Goal: Obtain resource: Obtain resource

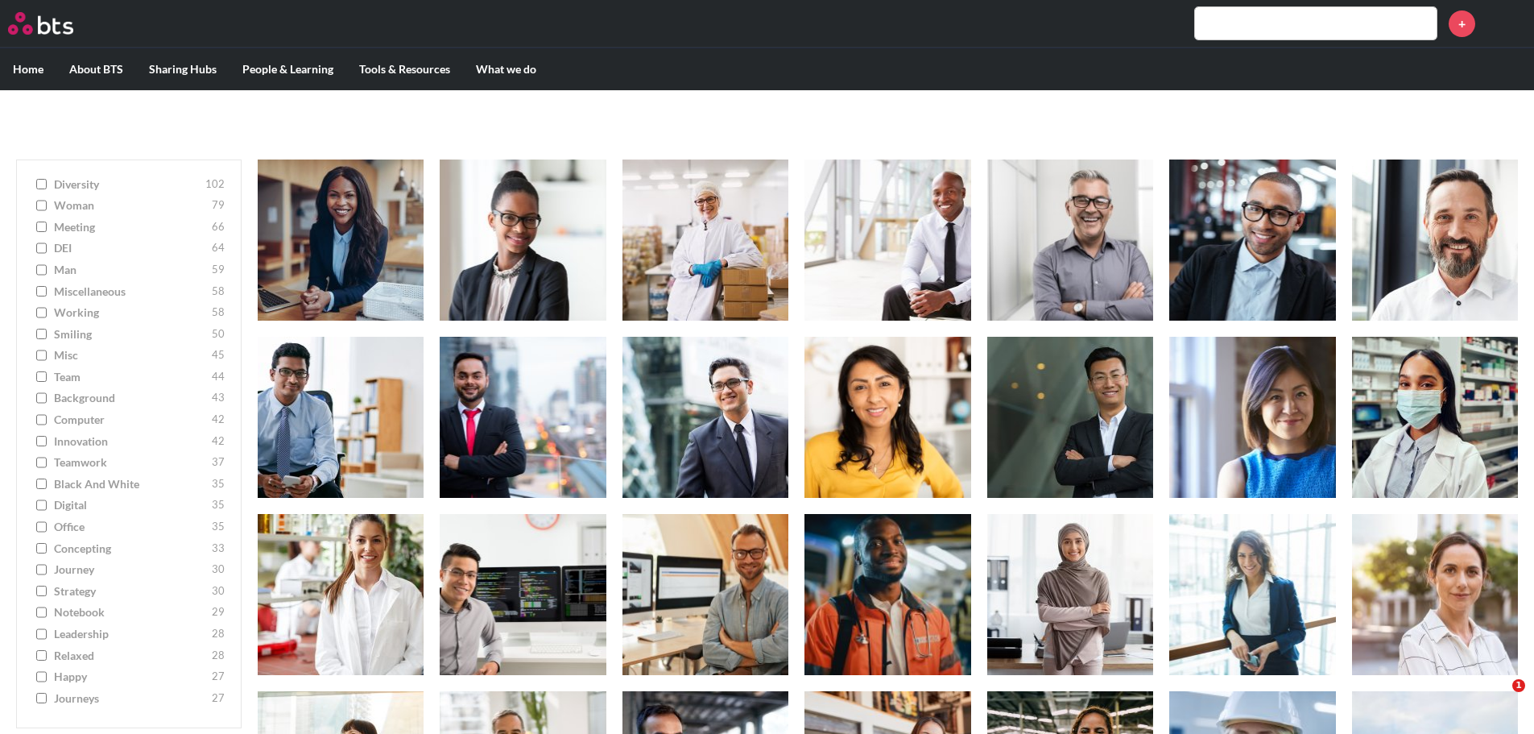
scroll to position [242, 0]
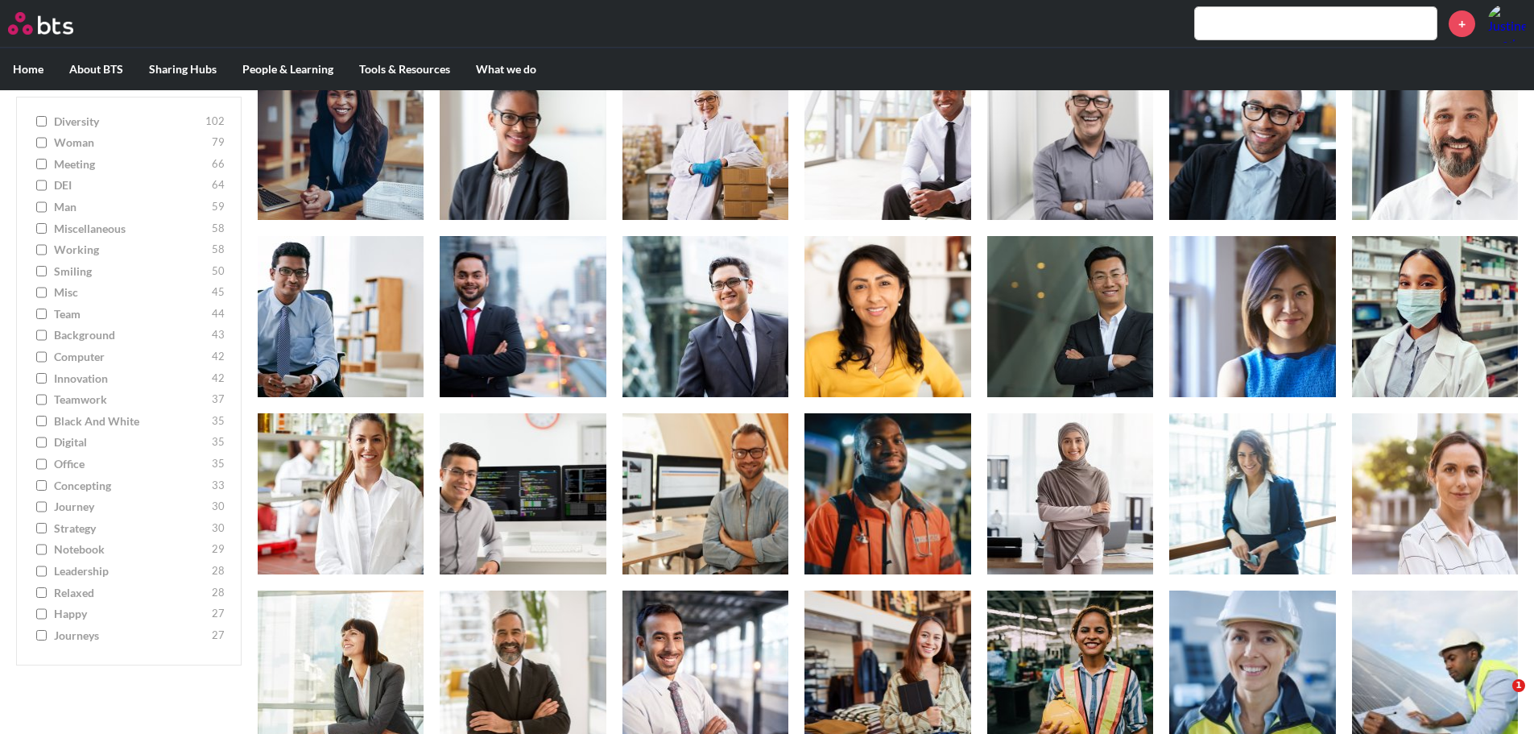
click at [42, 317] on input "team 44" at bounding box center [41, 313] width 10 height 11
checkbox input "true"
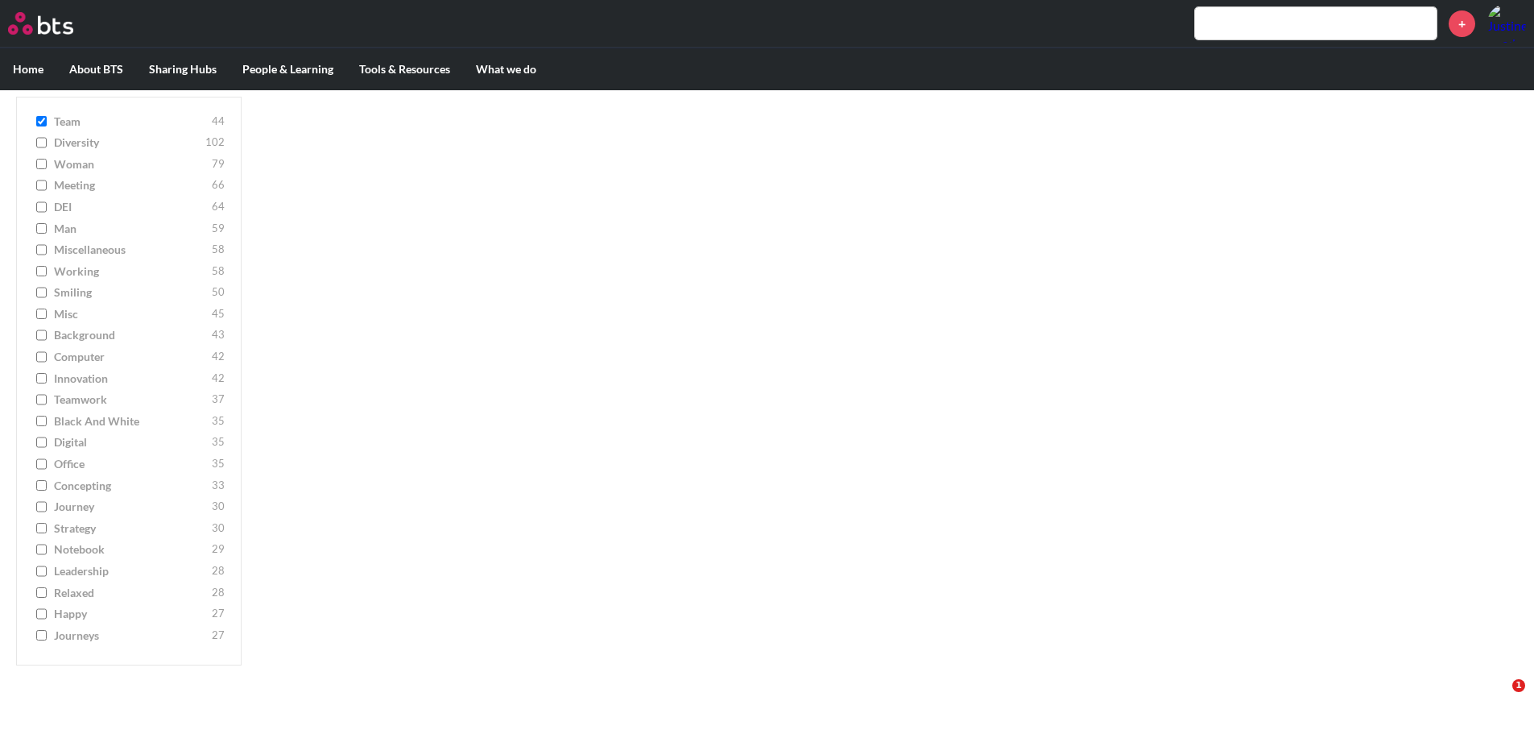
scroll to position [826, 0]
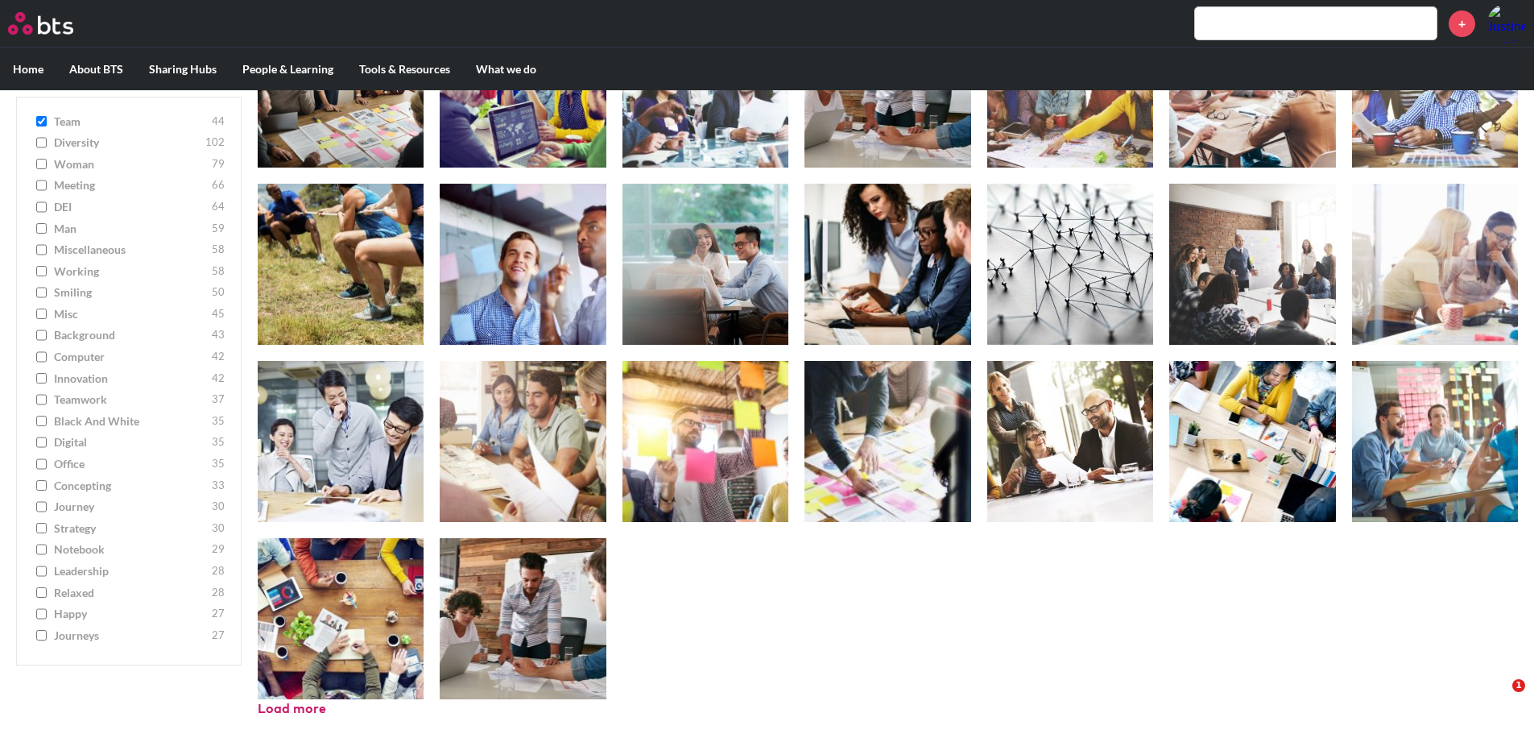
click at [44, 399] on input "teamwork 37" at bounding box center [41, 400] width 10 height 11
checkbox input "true"
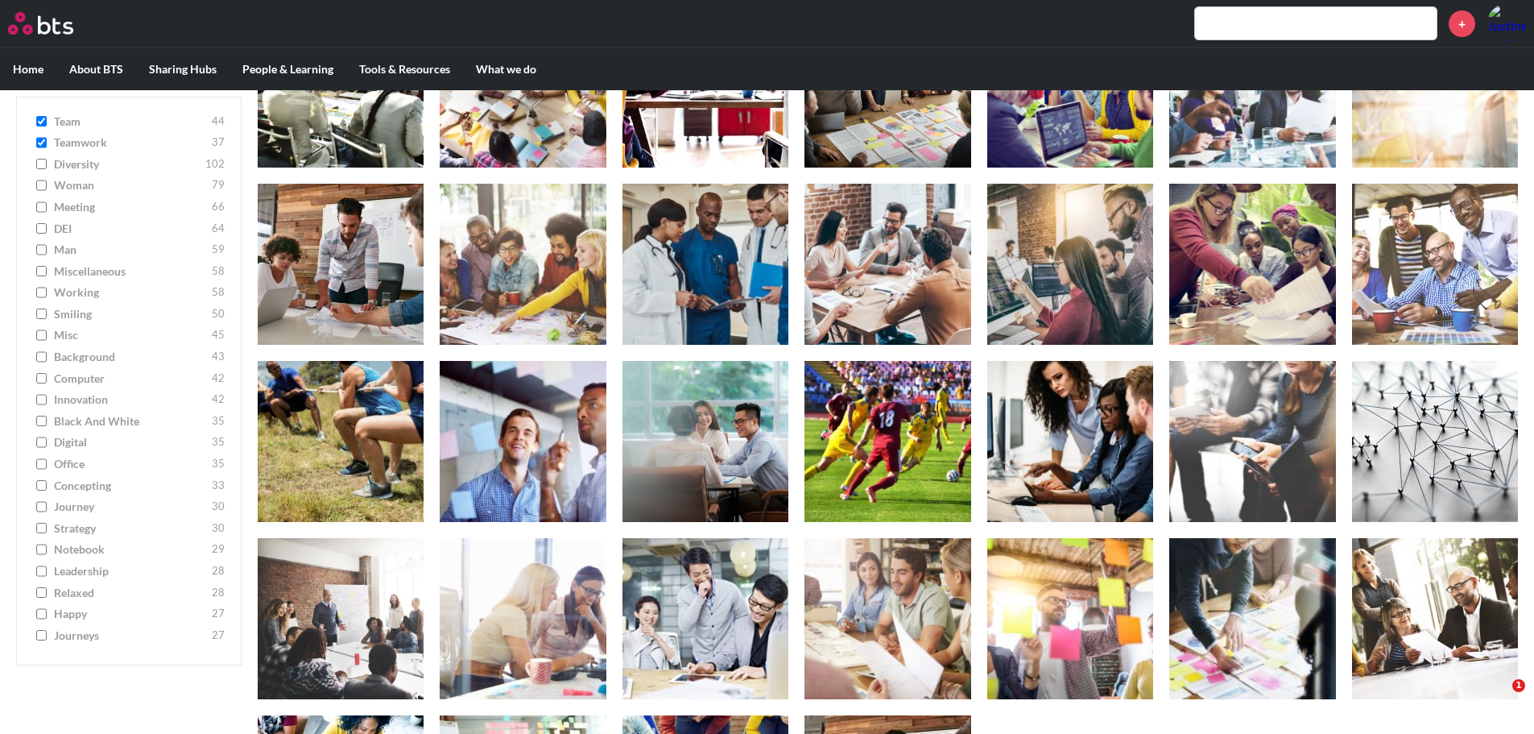
click at [41, 119] on input "team 44" at bounding box center [41, 121] width 10 height 11
checkbox input "false"
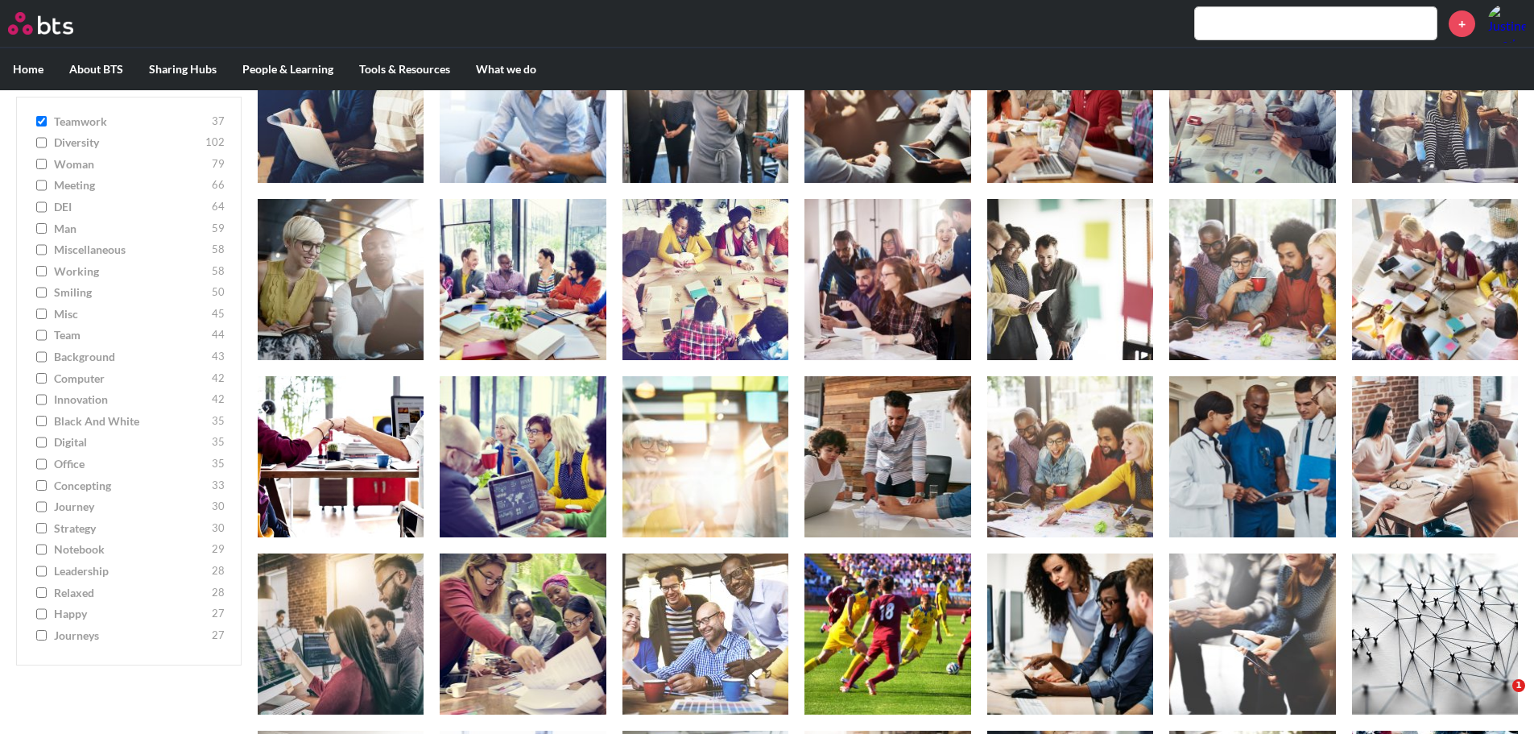
scroll to position [85, 0]
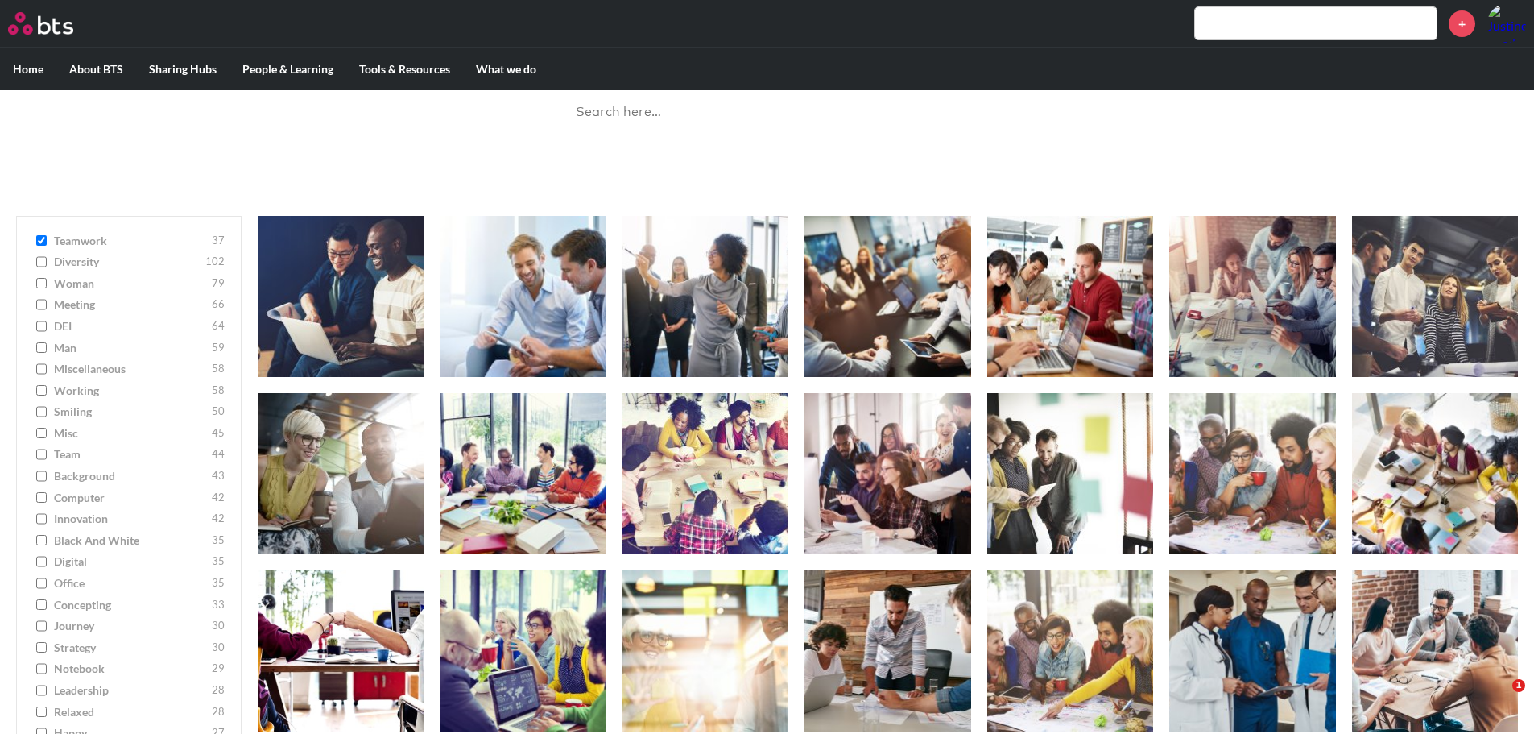
click at [41, 241] on input "teamwork 37" at bounding box center [41, 240] width 10 height 11
checkbox input "false"
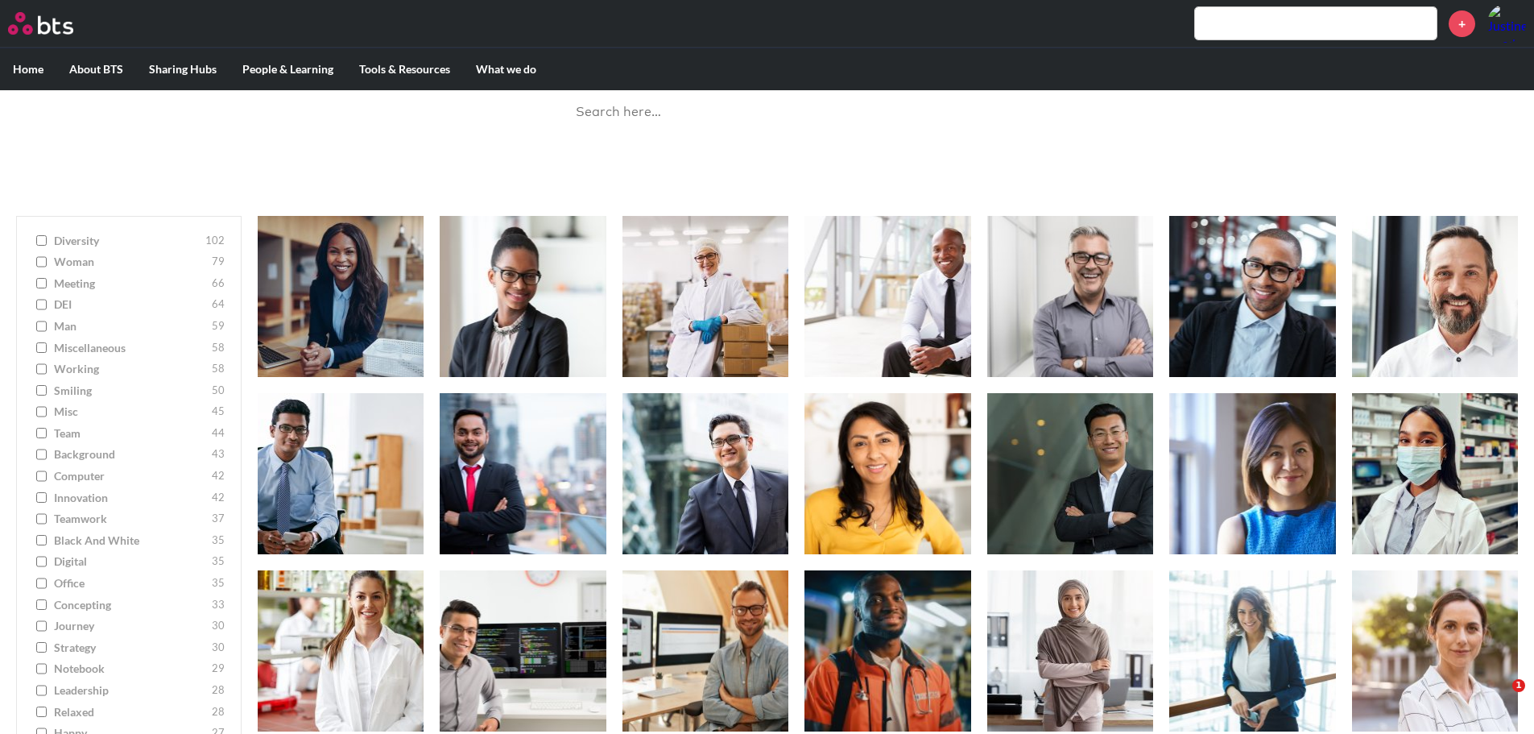
click at [42, 369] on input "working 58" at bounding box center [41, 368] width 10 height 11
checkbox input "true"
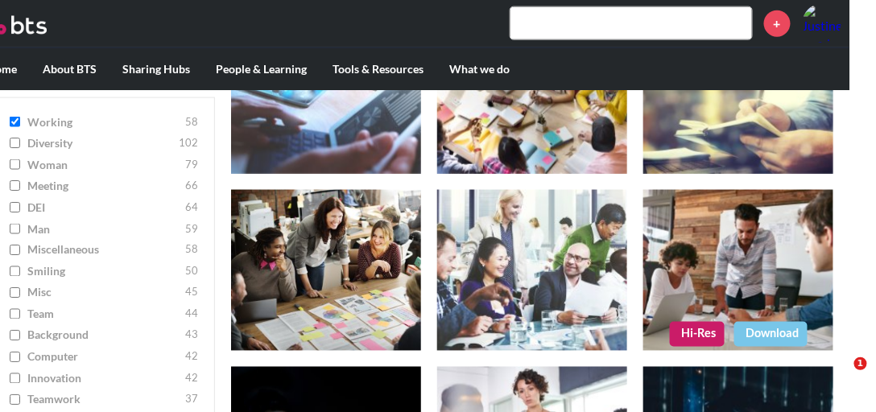
scroll to position [2075, 27]
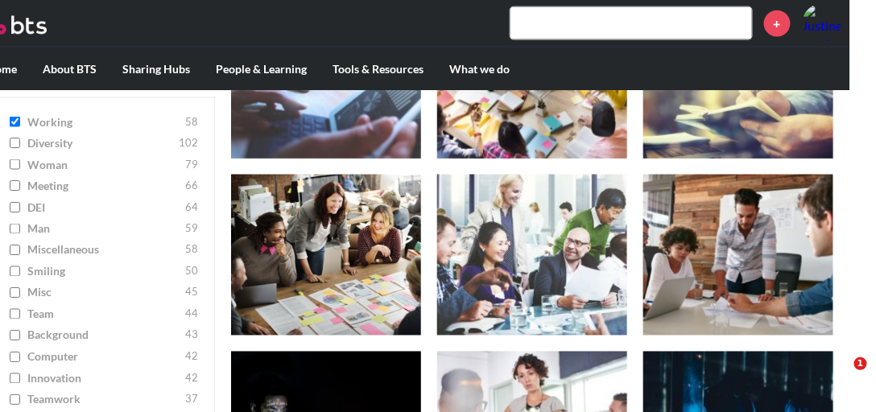
click at [289, 35] on div "+" at bounding box center [459, 23] width 765 height 39
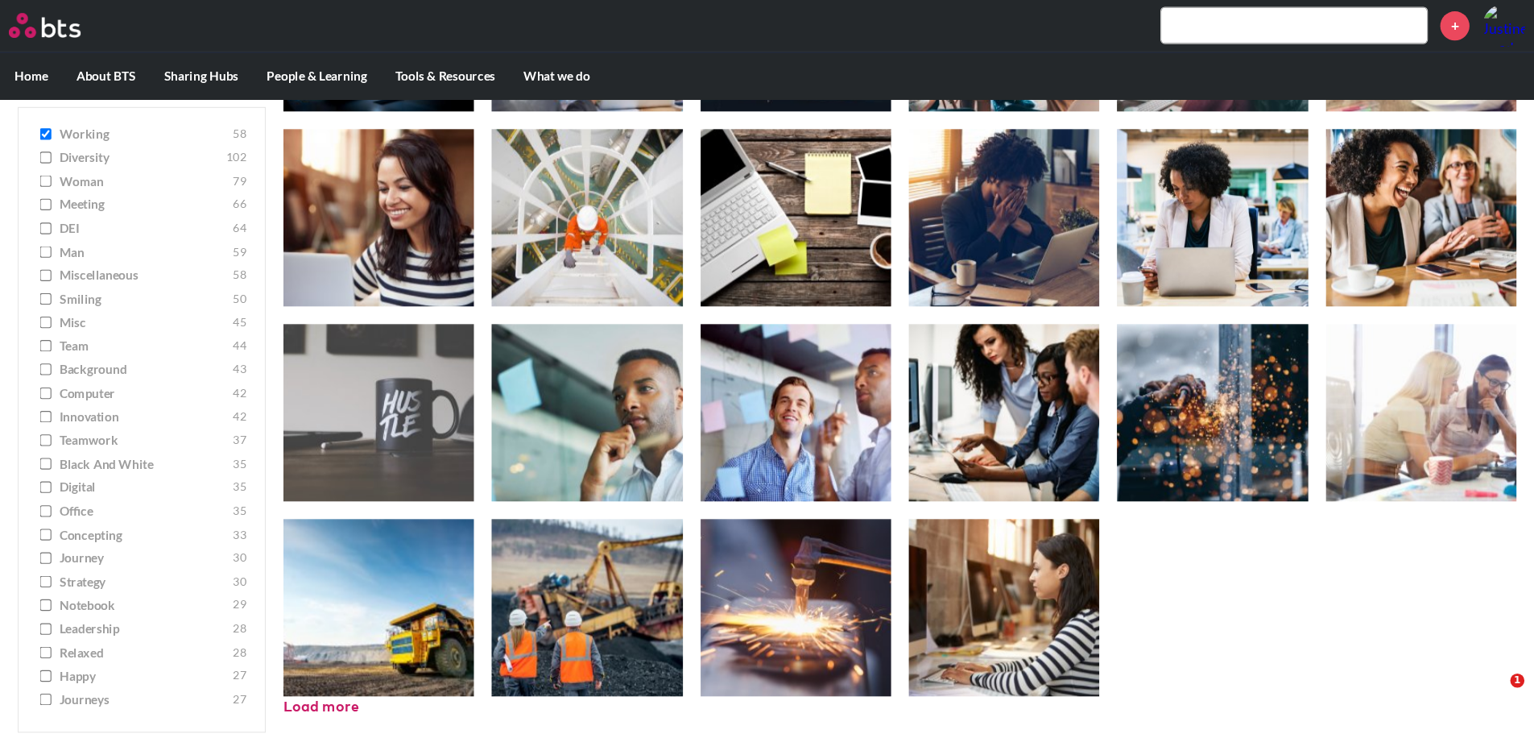
scroll to position [1180, 0]
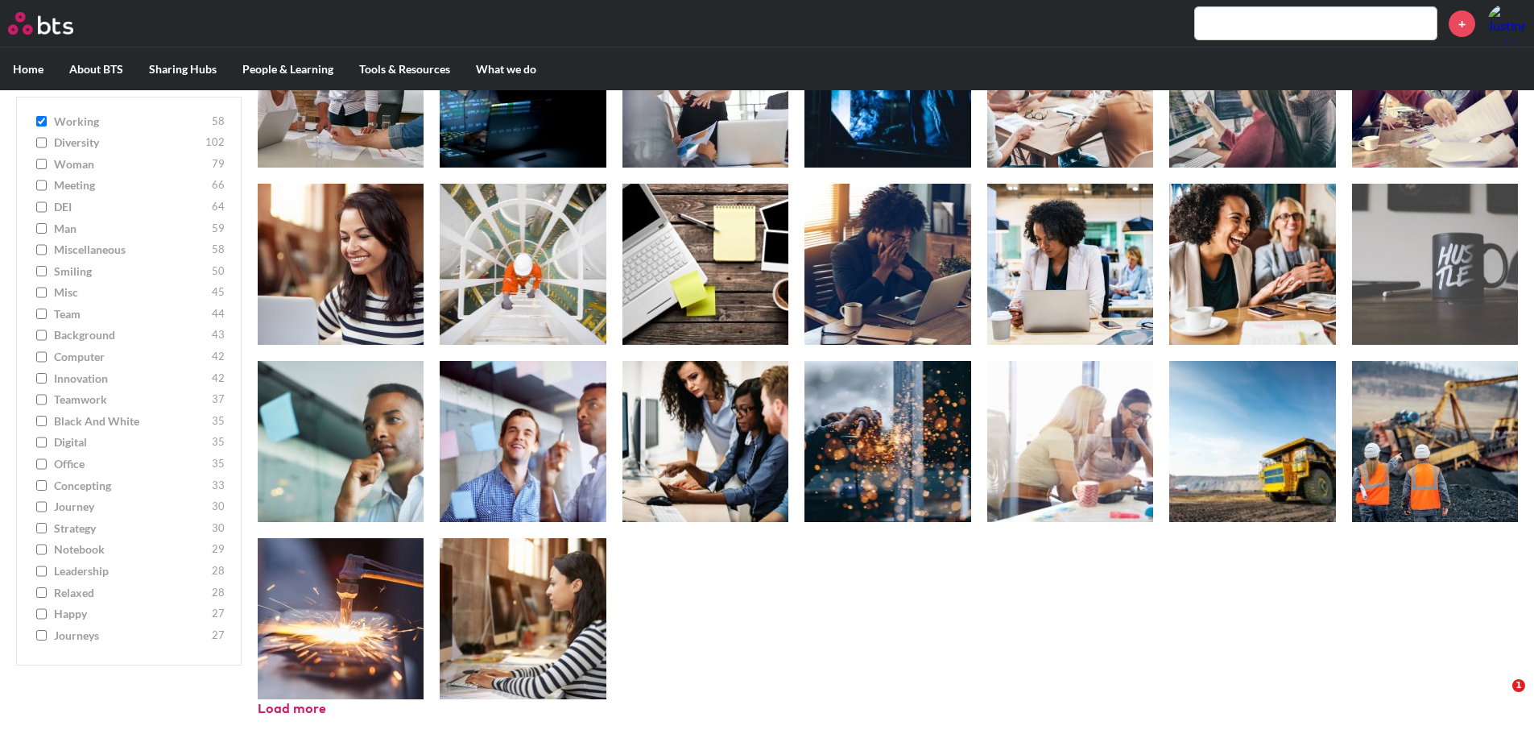
click at [48, 487] on label "concepting 33" at bounding box center [129, 486] width 192 height 16
click at [47, 487] on input "concepting 33" at bounding box center [41, 485] width 10 height 11
checkbox input "false"
click at [40, 122] on input "working 58" at bounding box center [41, 121] width 10 height 11
checkbox input "true"
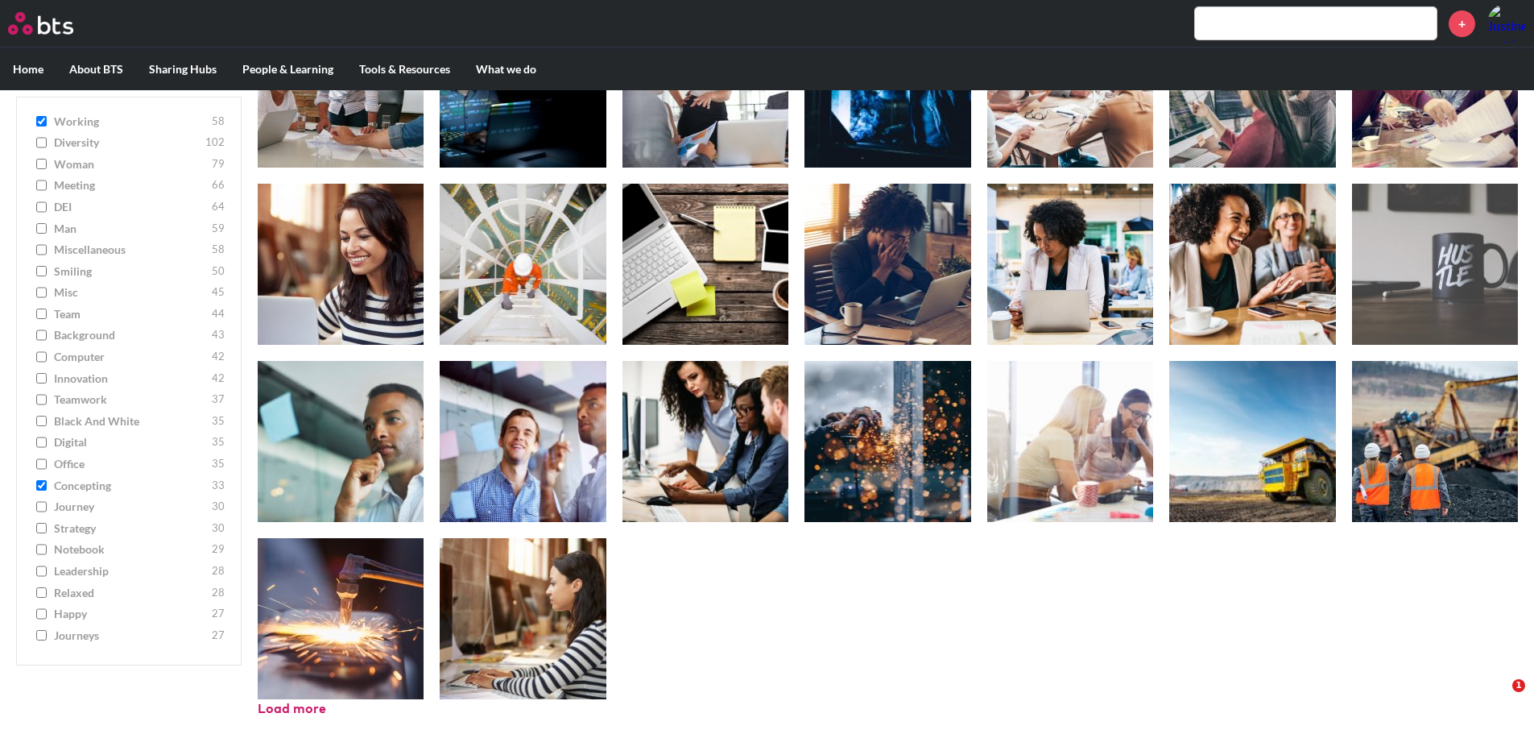
checkbox input "true"
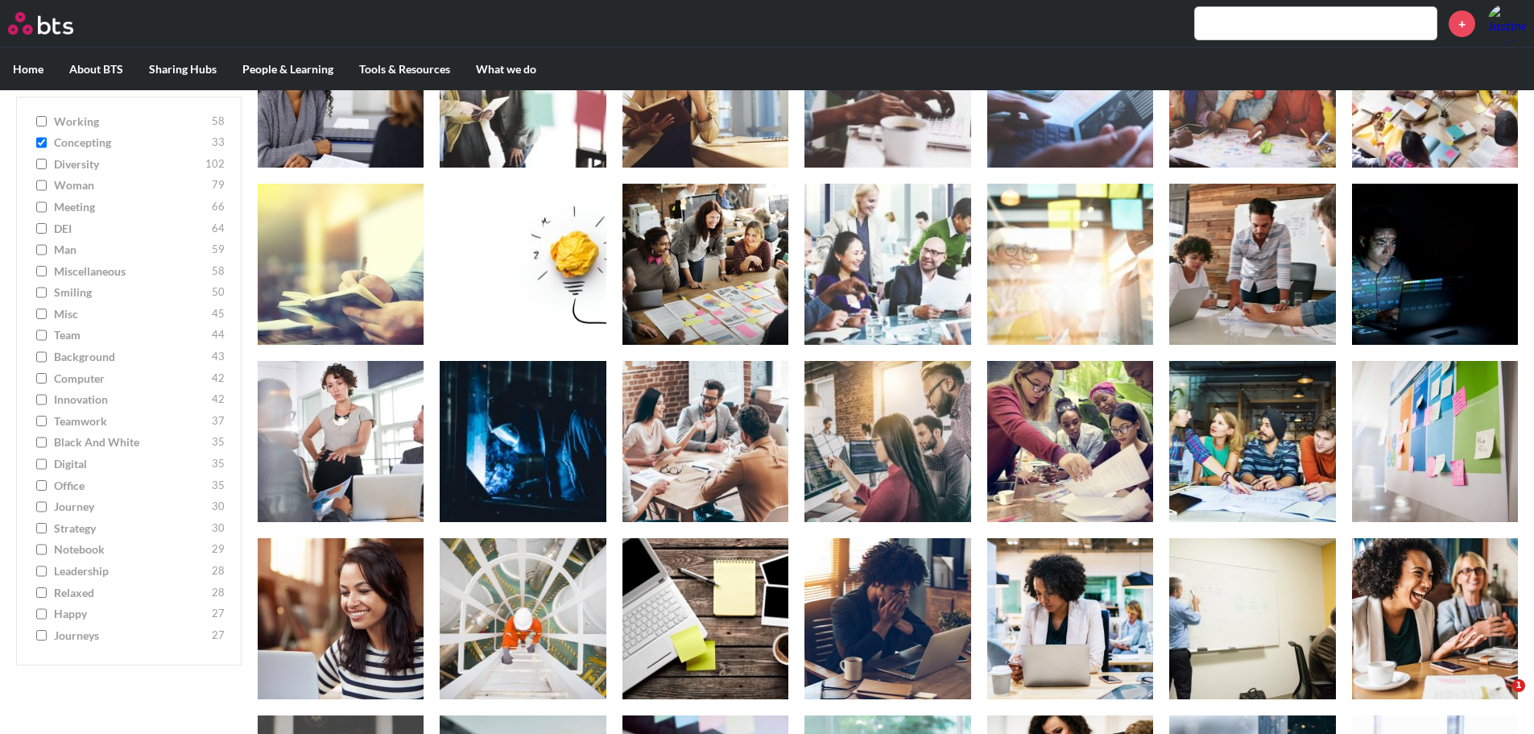
checkbox input "false"
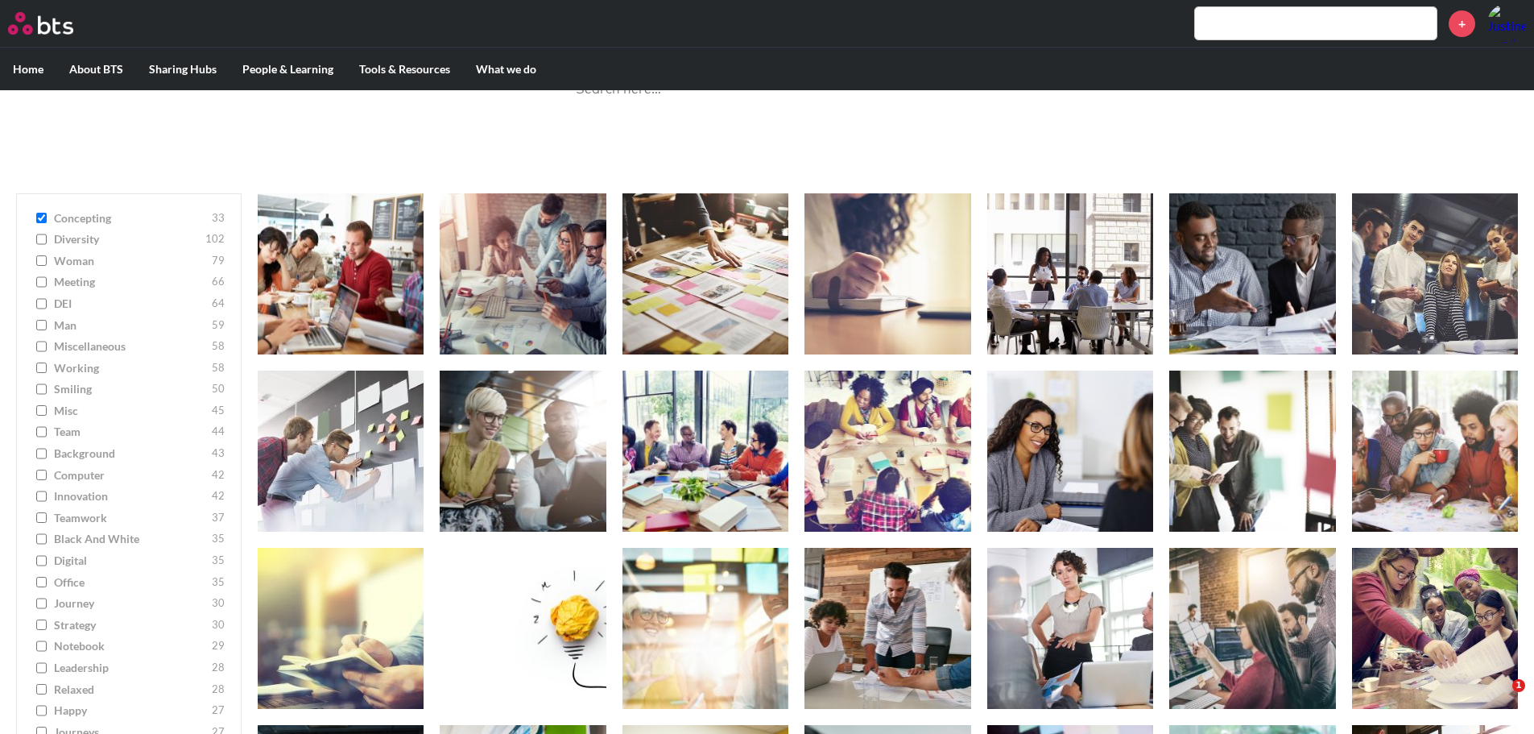
scroll to position [242, 0]
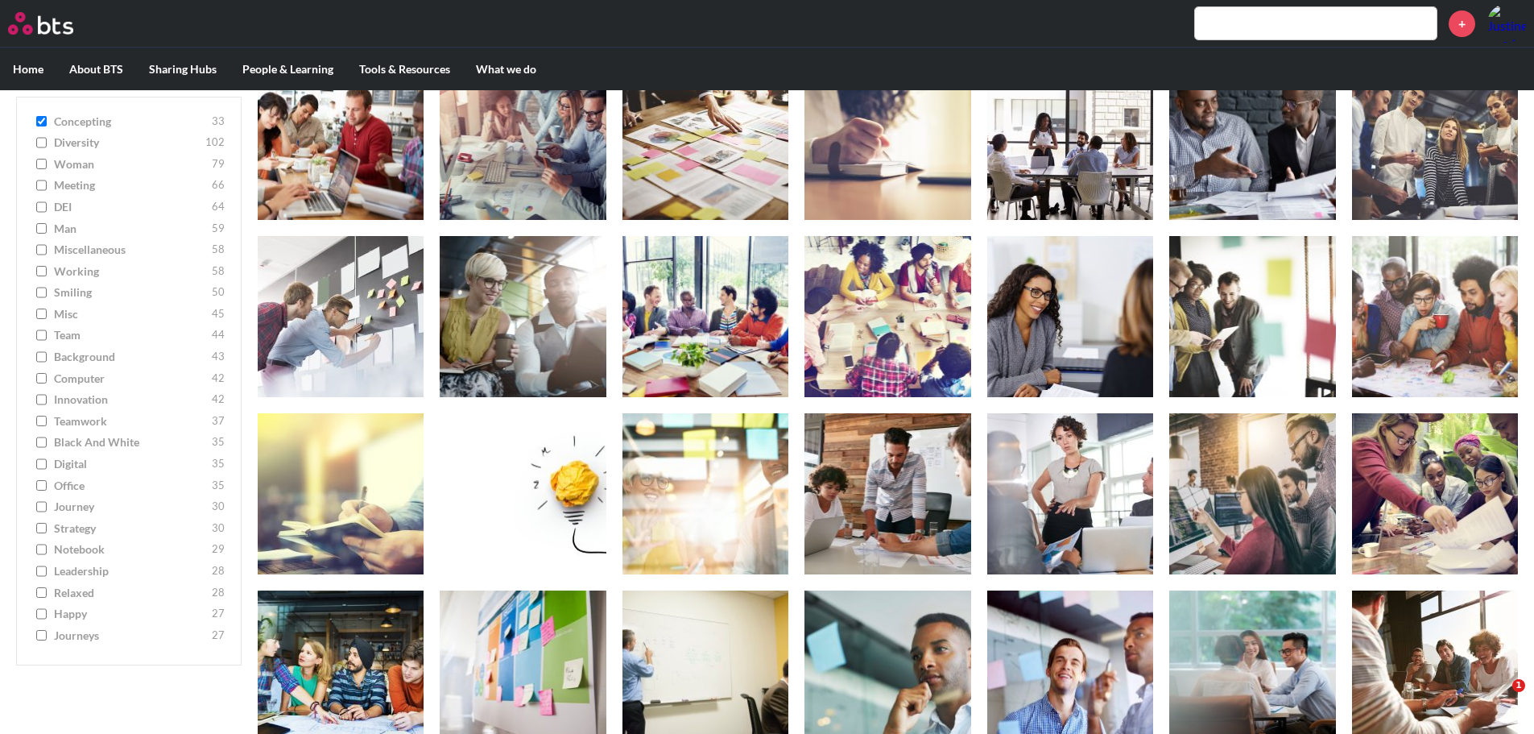
click at [43, 121] on input "concepting 33" at bounding box center [41, 121] width 10 height 11
checkbox input "false"
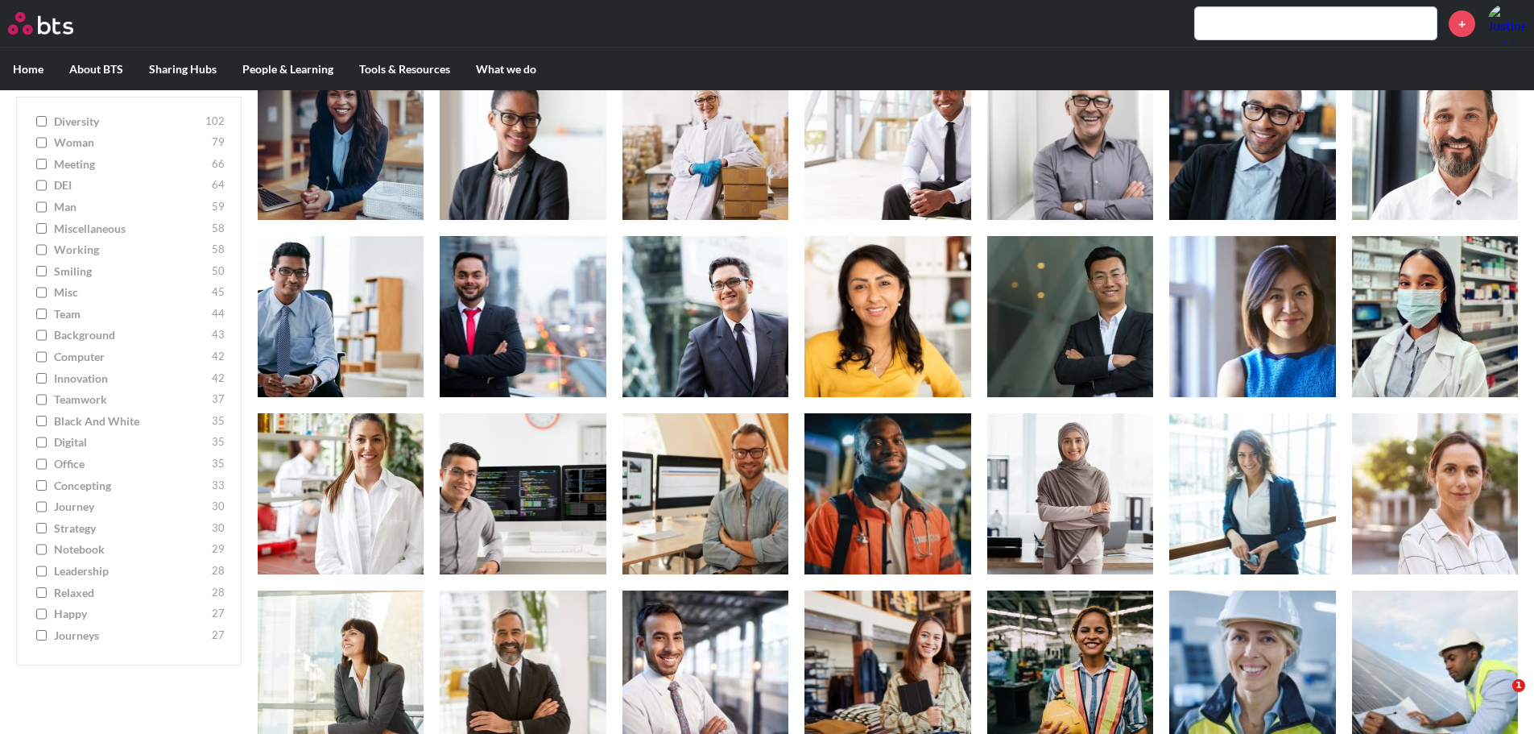
click at [39, 420] on input "Black and White 35" at bounding box center [41, 421] width 10 height 11
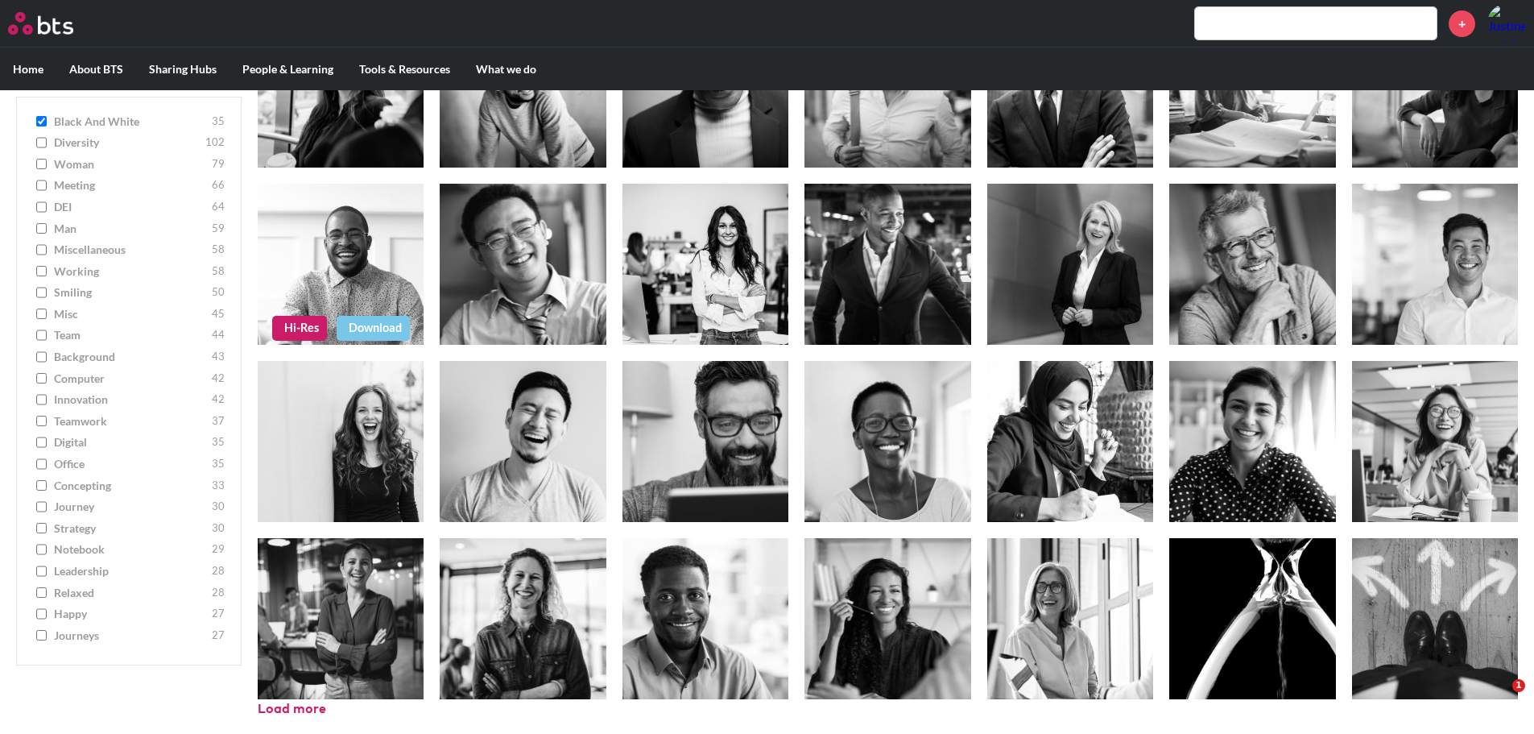
scroll to position [149, 0]
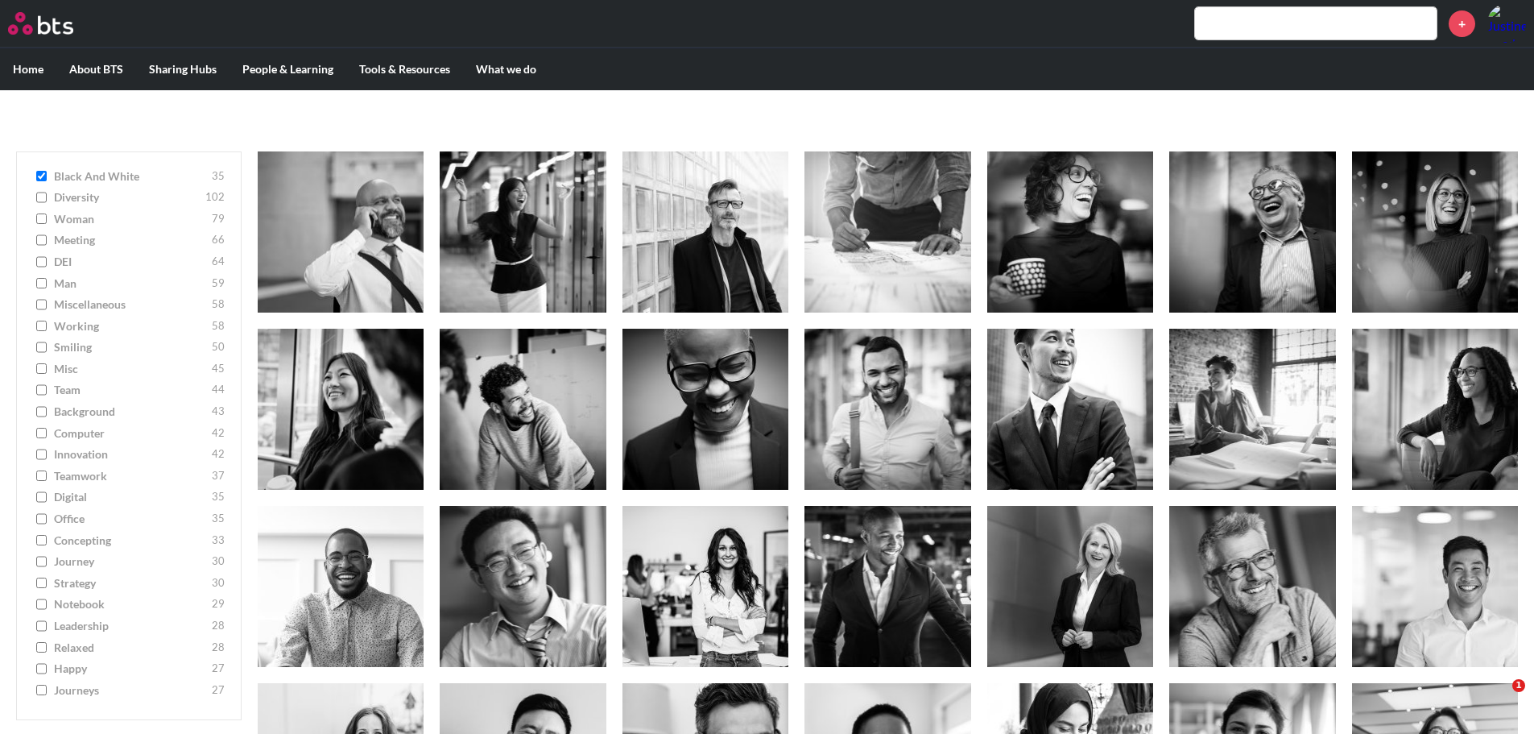
click at [41, 177] on input "Black and White 35" at bounding box center [41, 176] width 10 height 11
checkbox input "false"
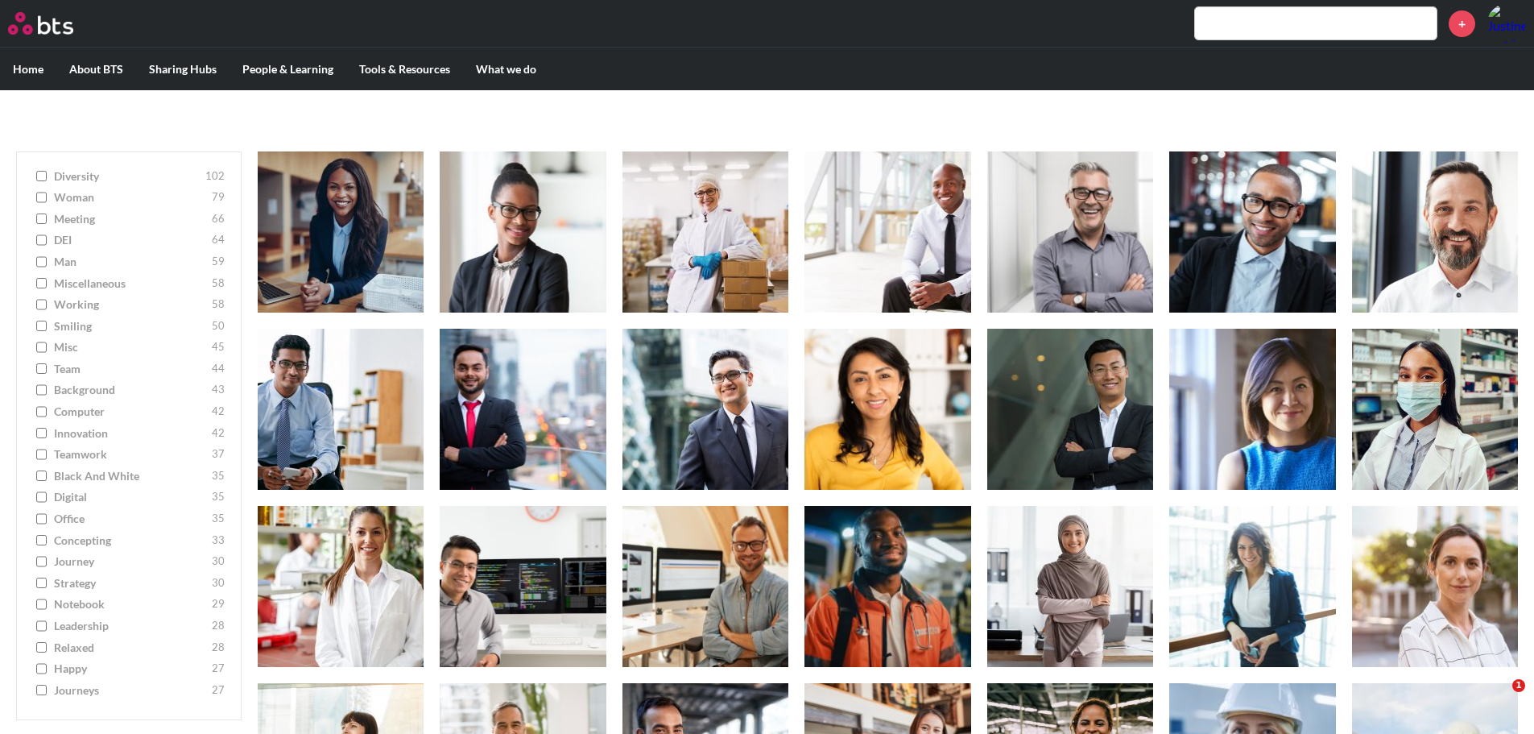
click at [39, 581] on input "strategy 30" at bounding box center [41, 583] width 10 height 11
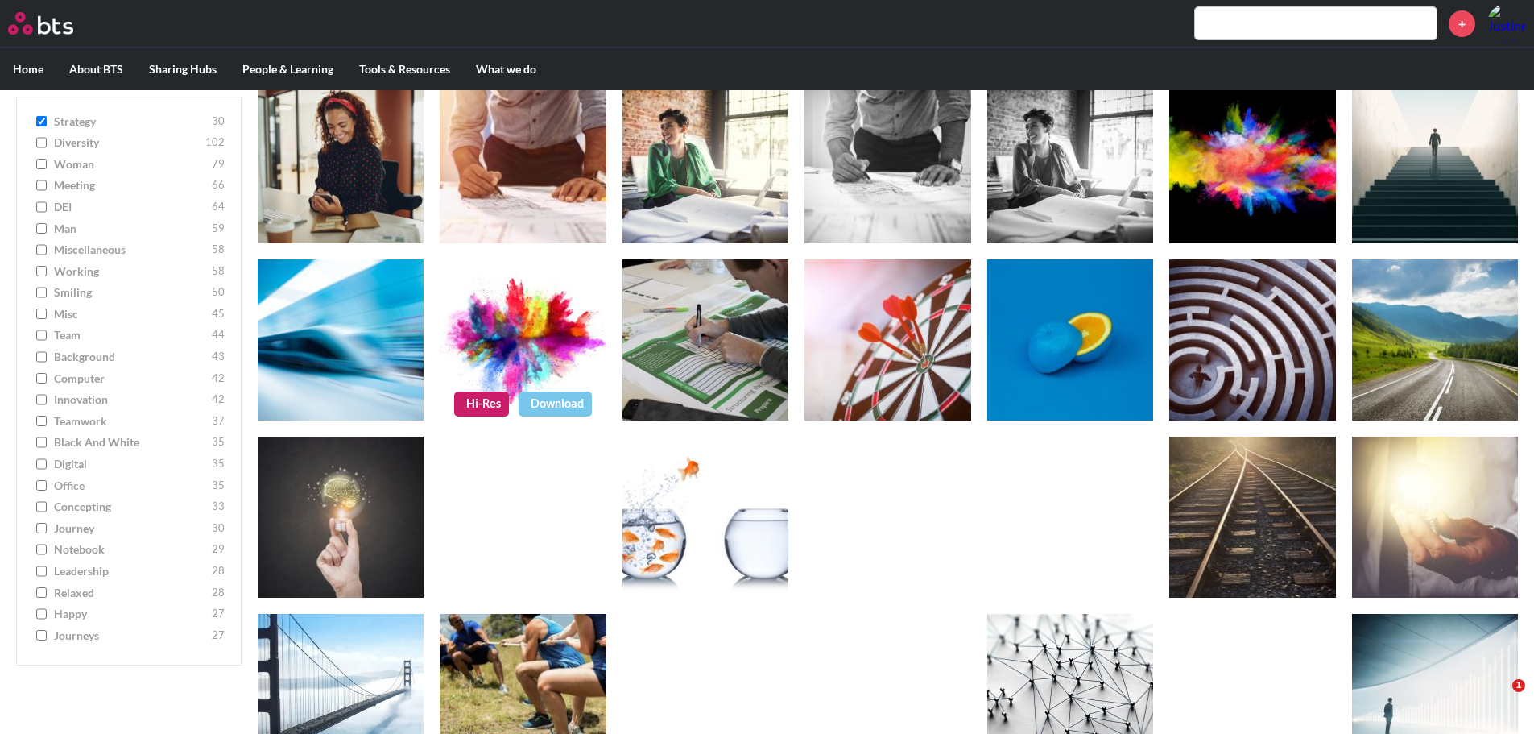
scroll to position [68, 0]
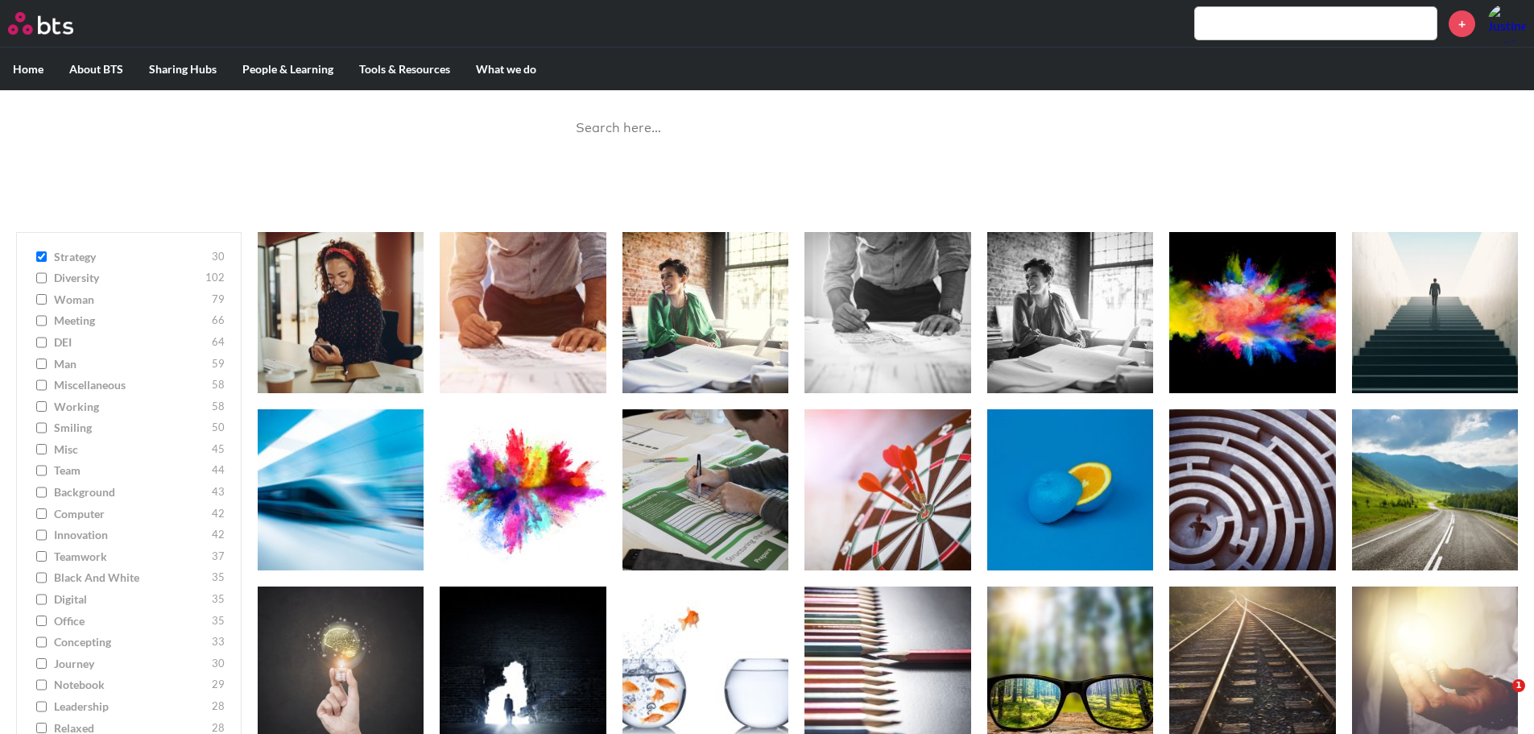
click at [40, 256] on input "strategy 30" at bounding box center [41, 256] width 10 height 11
checkbox input "false"
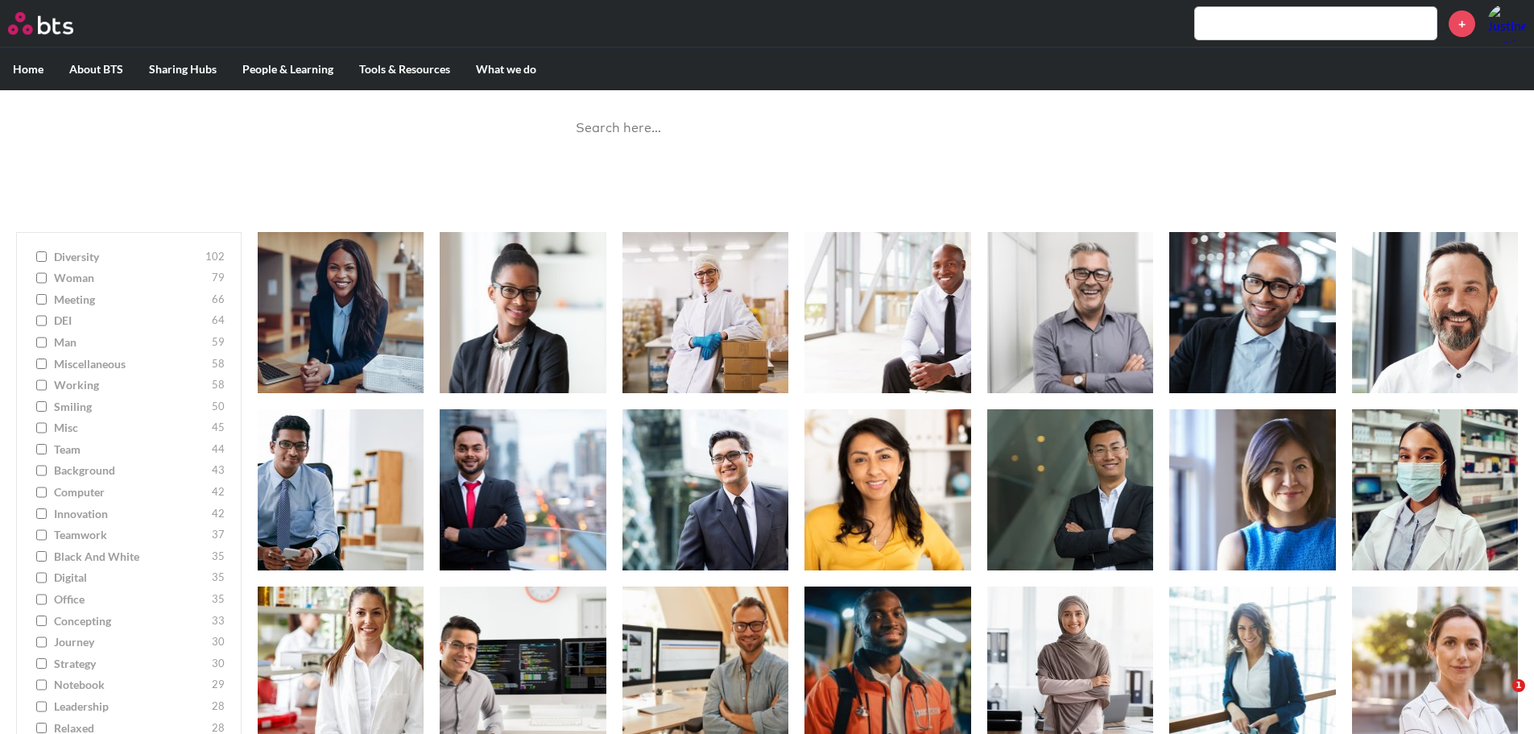
scroll to position [149, 0]
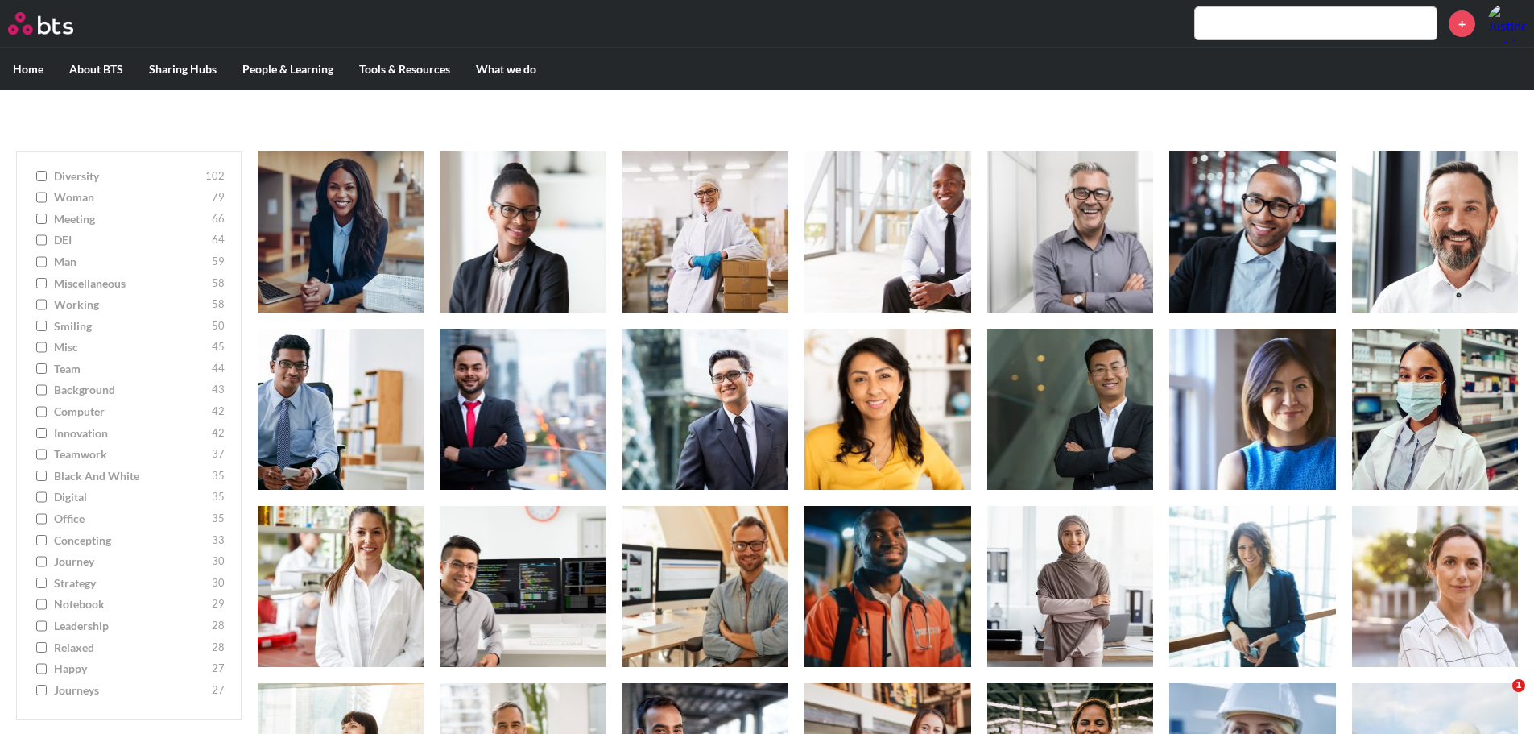
click at [40, 624] on input "leadership 28" at bounding box center [41, 625] width 10 height 11
checkbox input "true"
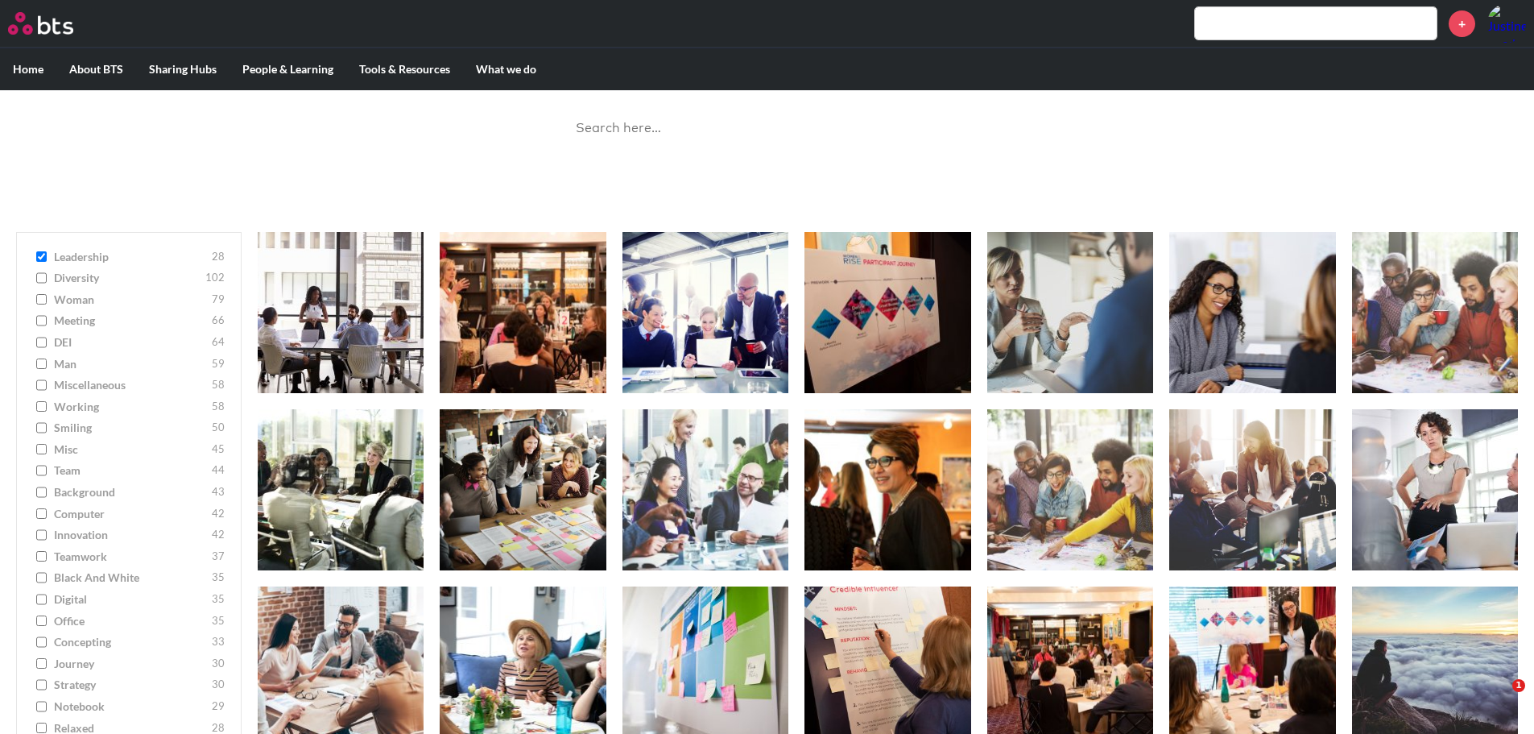
scroll to position [52, 0]
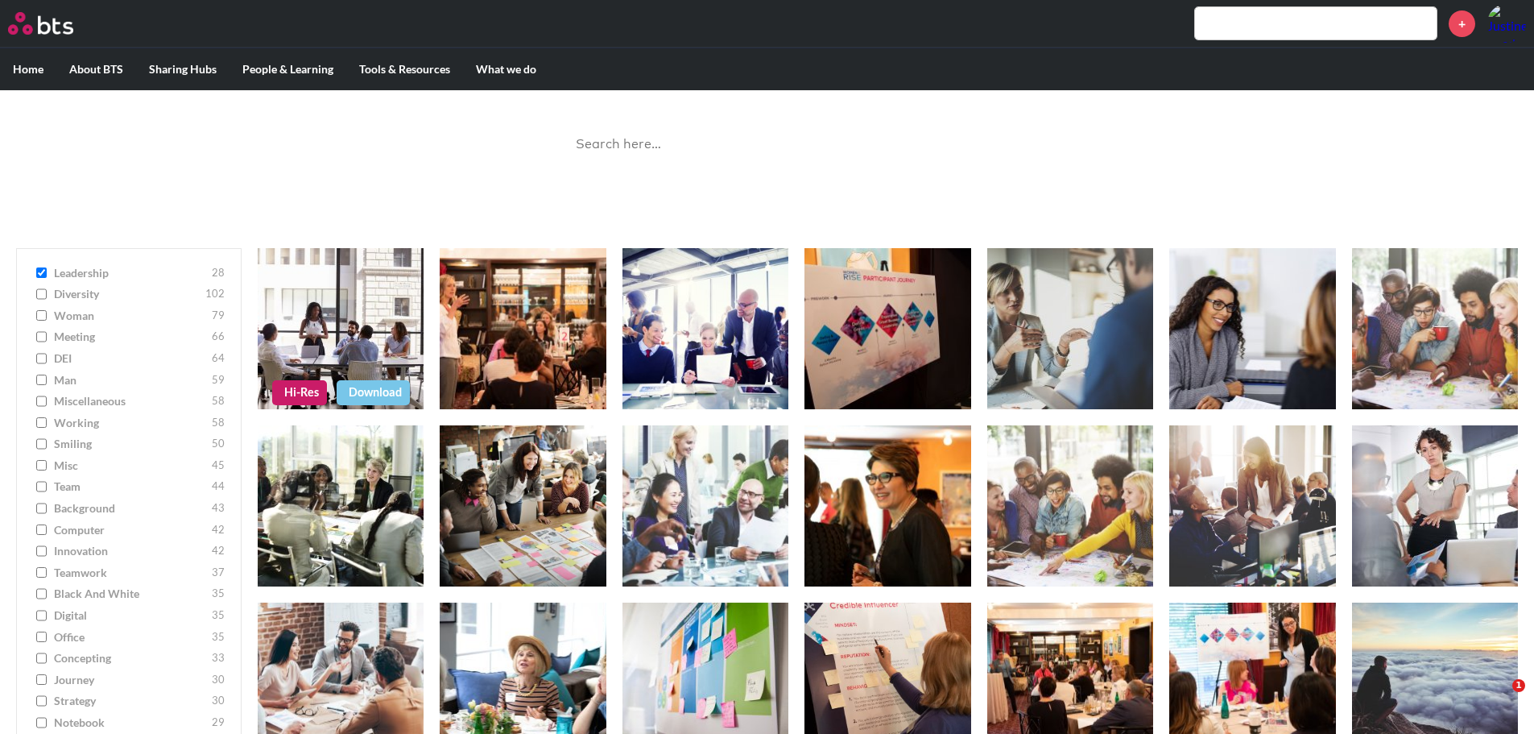
click at [322, 348] on figure at bounding box center [341, 328] width 166 height 161
click at [368, 391] on link "Download" at bounding box center [373, 392] width 73 height 24
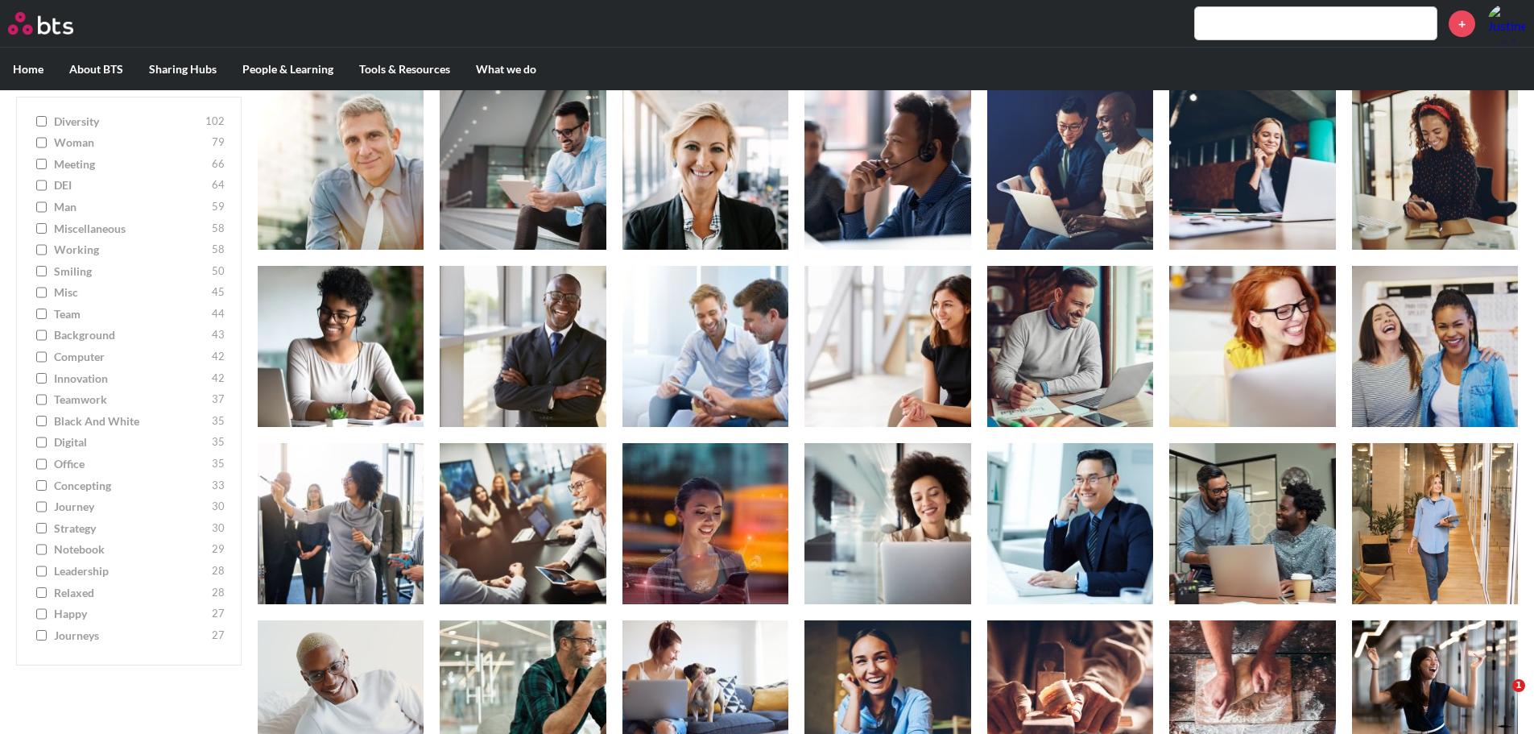
scroll to position [1099, 0]
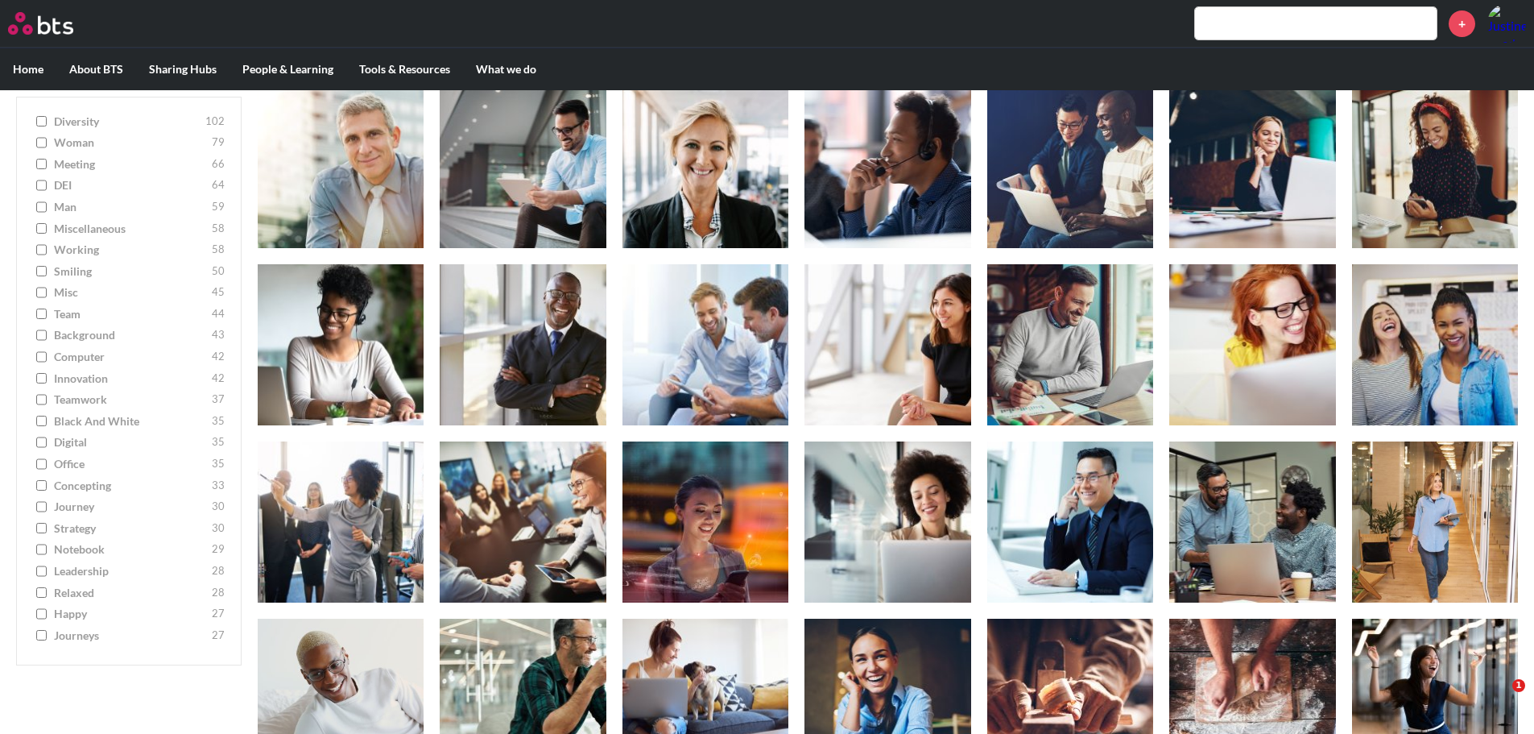
click at [41, 570] on input "leadership 28" at bounding box center [41, 570] width 10 height 11
checkbox input "true"
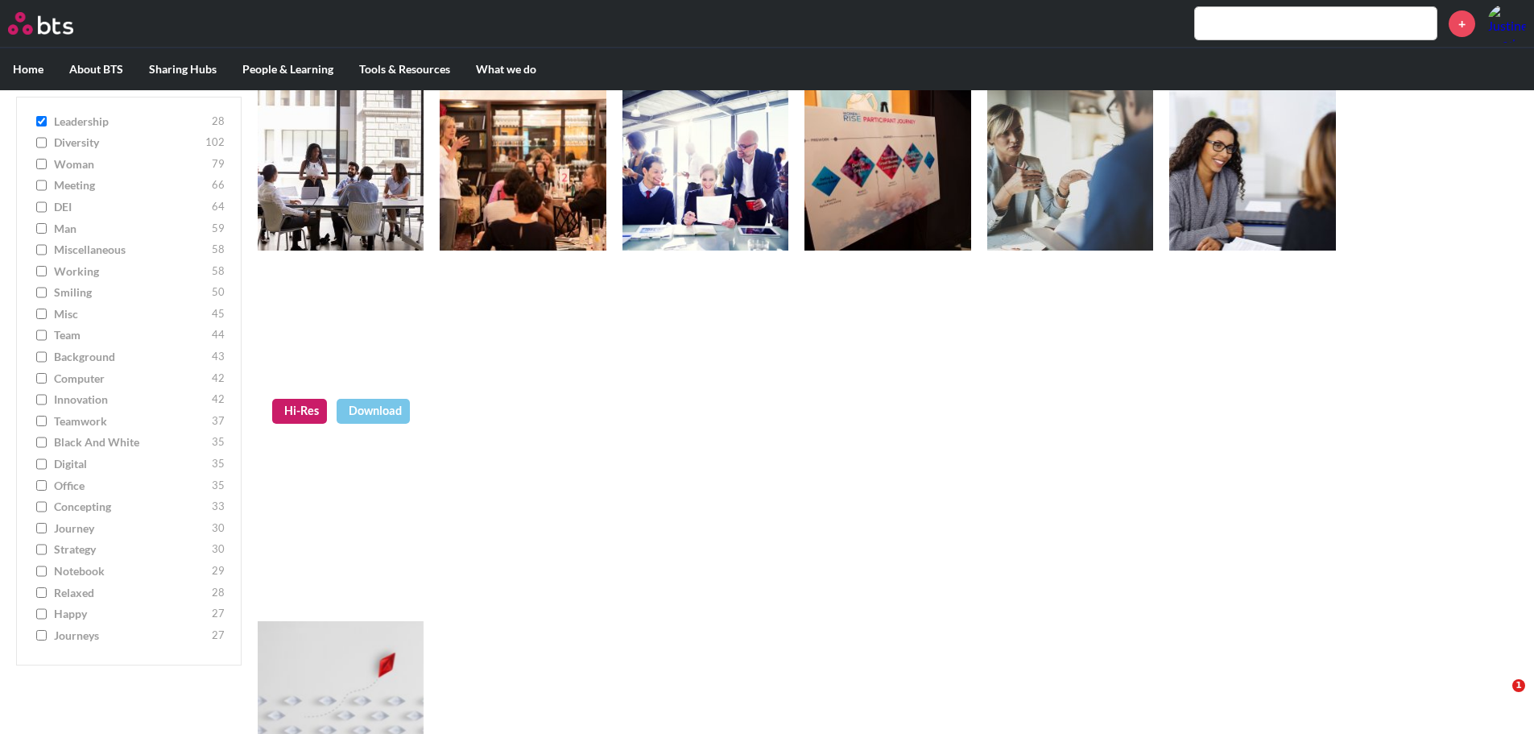
scroll to position [133, 0]
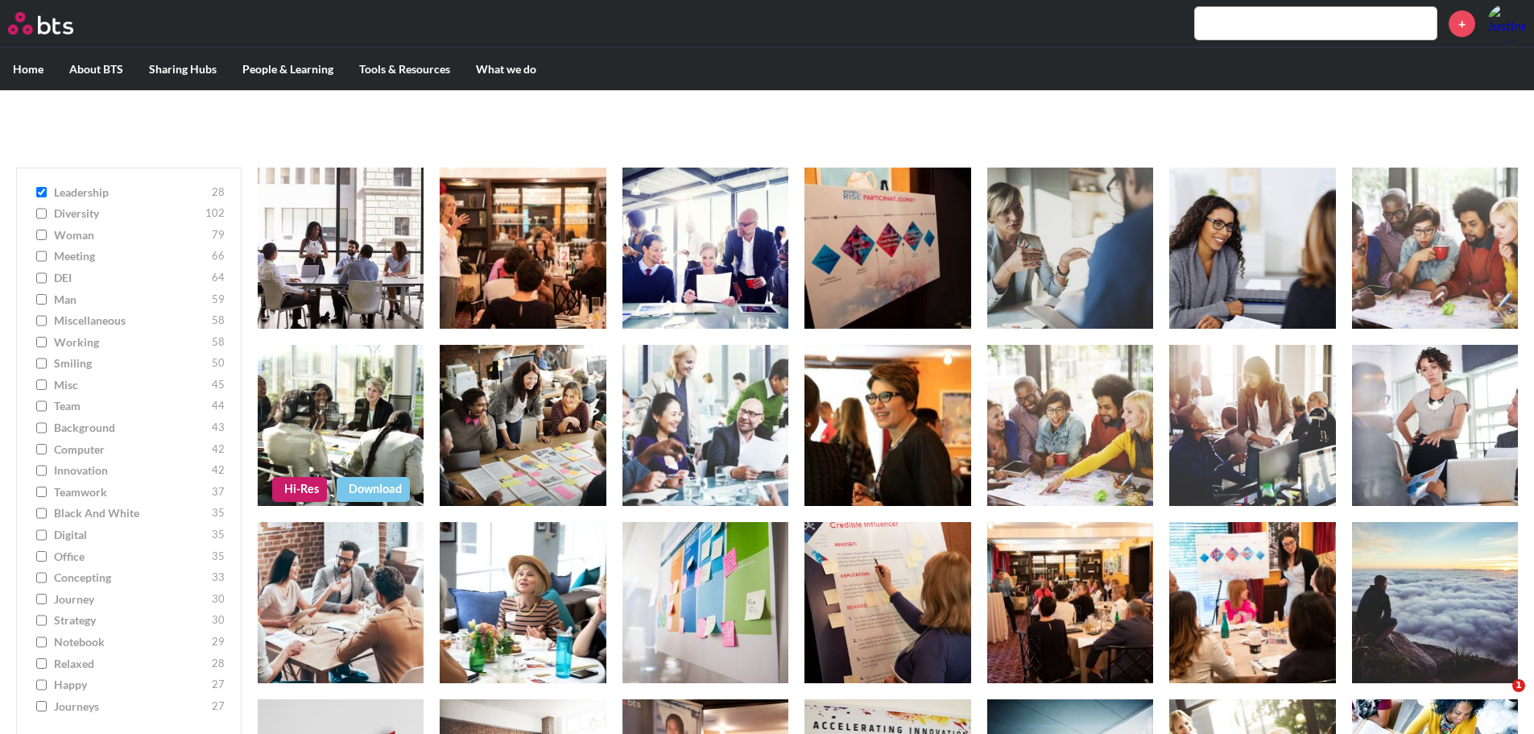
click at [306, 488] on link "Hi-Res" at bounding box center [299, 489] width 55 height 24
click at [296, 309] on link "Hi-Res" at bounding box center [299, 312] width 55 height 24
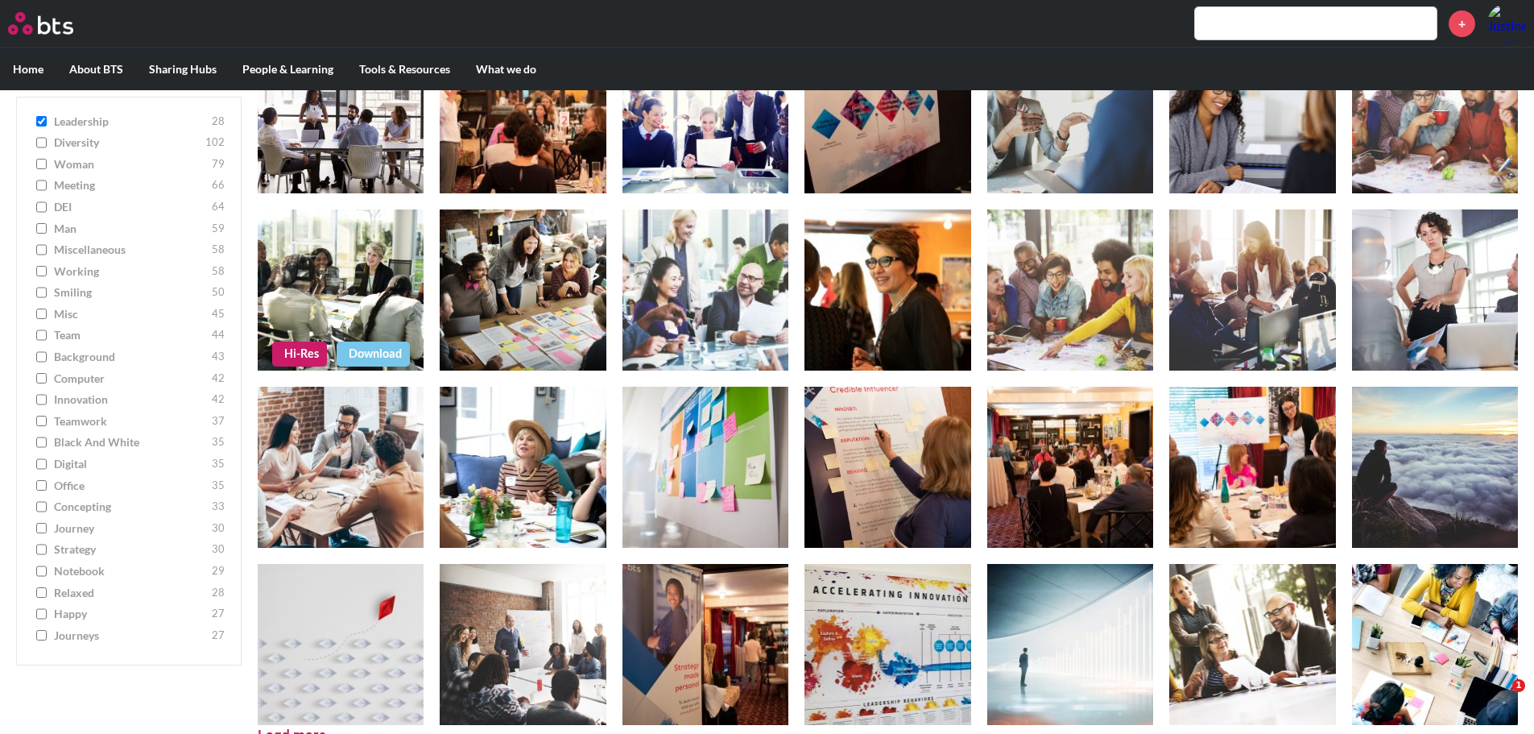
scroll to position [294, 0]
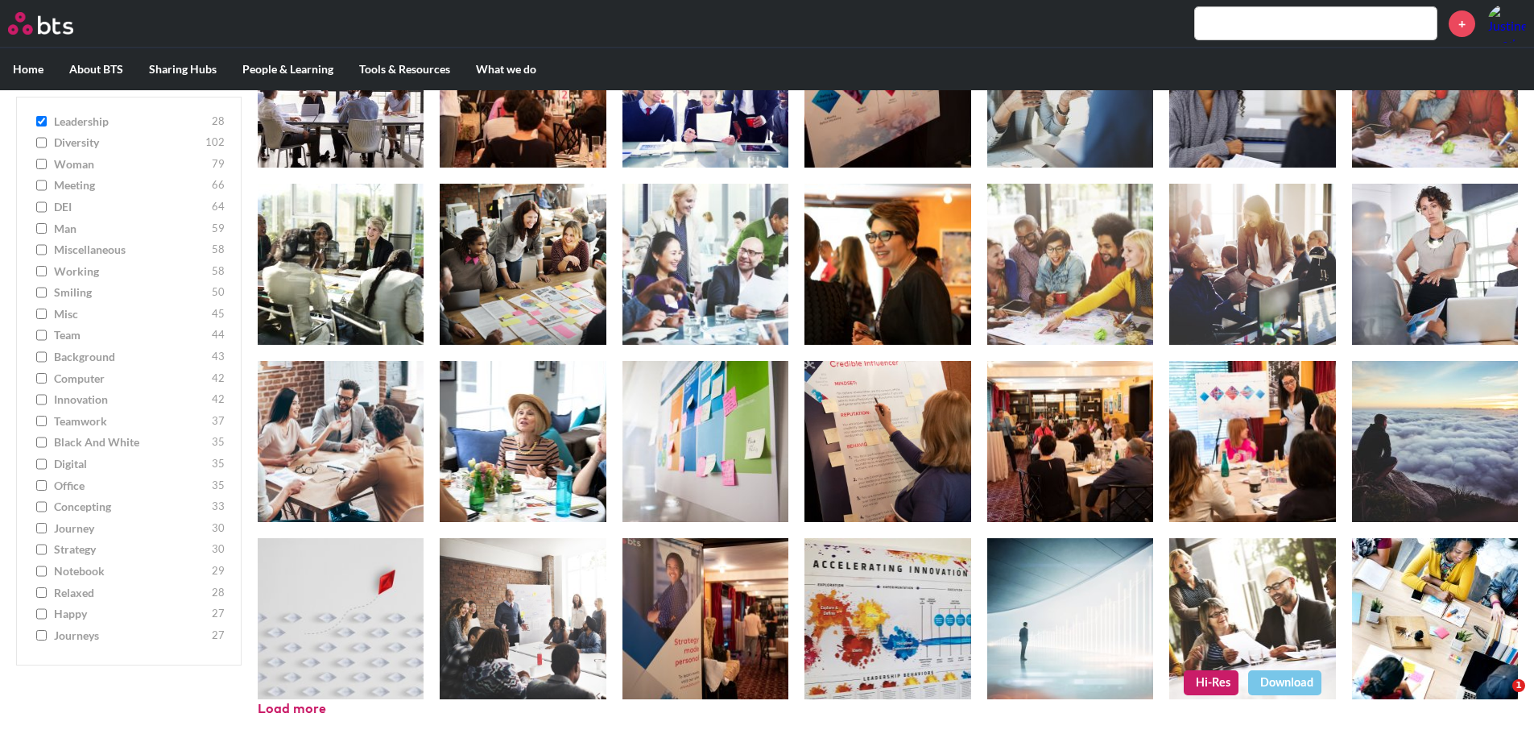
click at [1218, 683] on link "Hi-Res" at bounding box center [1211, 682] width 55 height 24
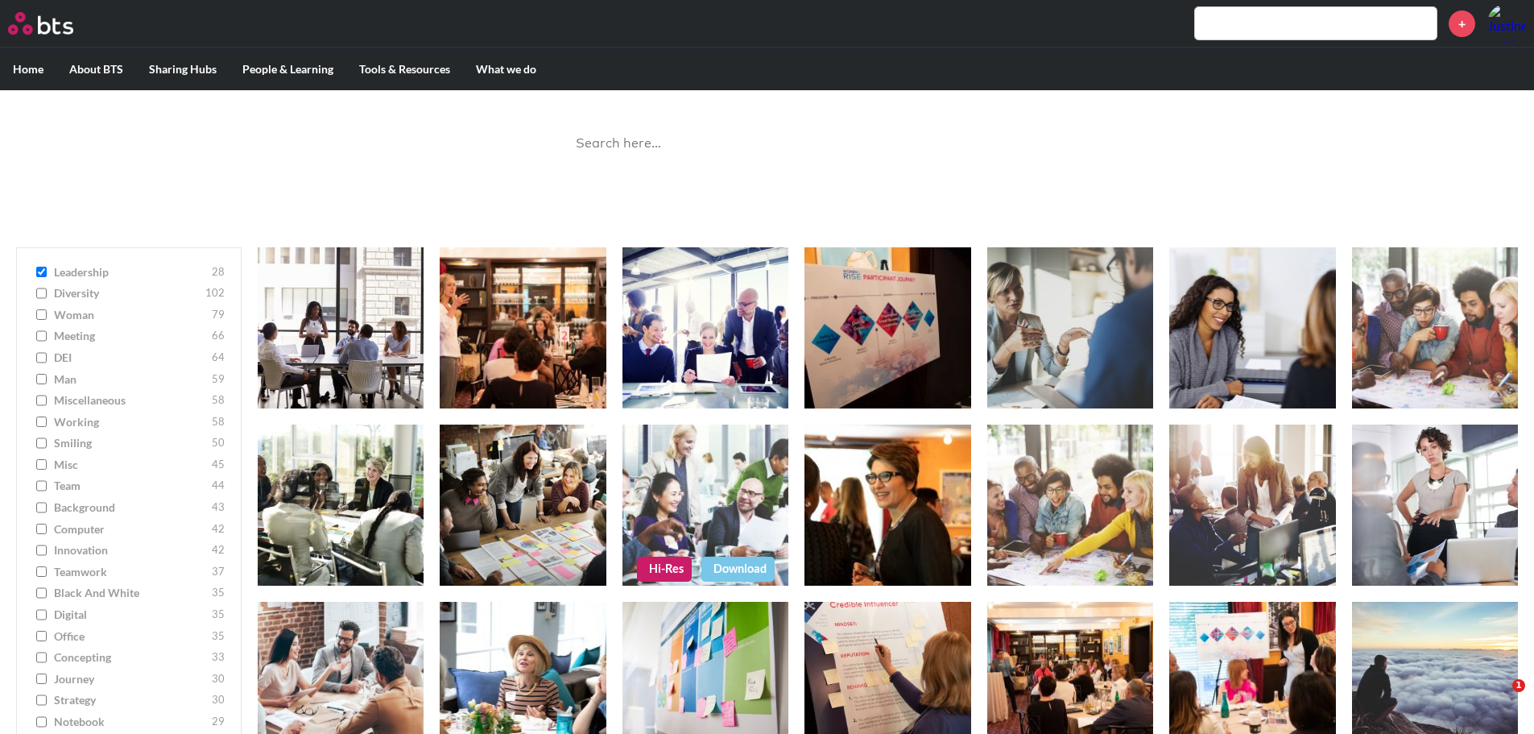
scroll to position [52, 0]
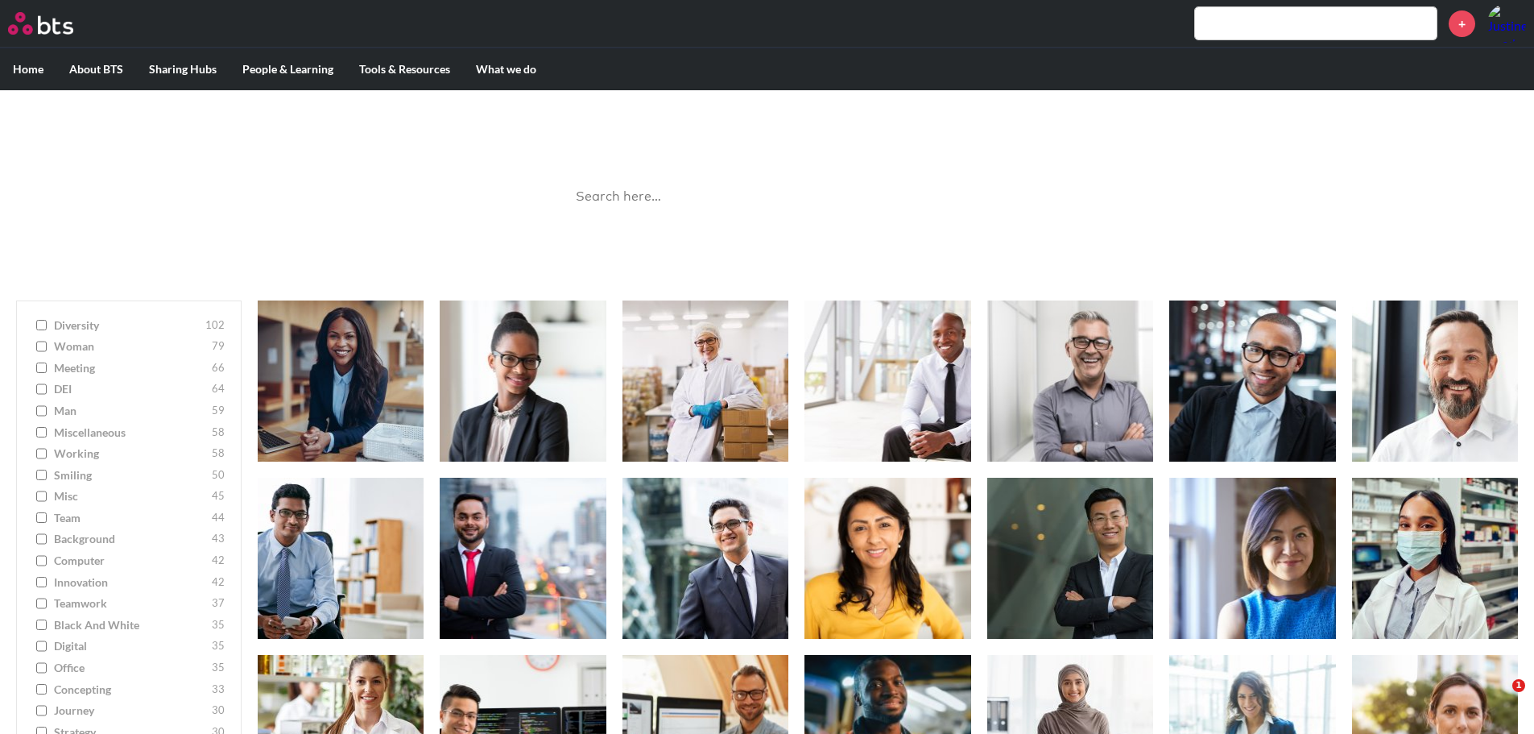
click at [43, 520] on input "team 44" at bounding box center [41, 517] width 10 height 11
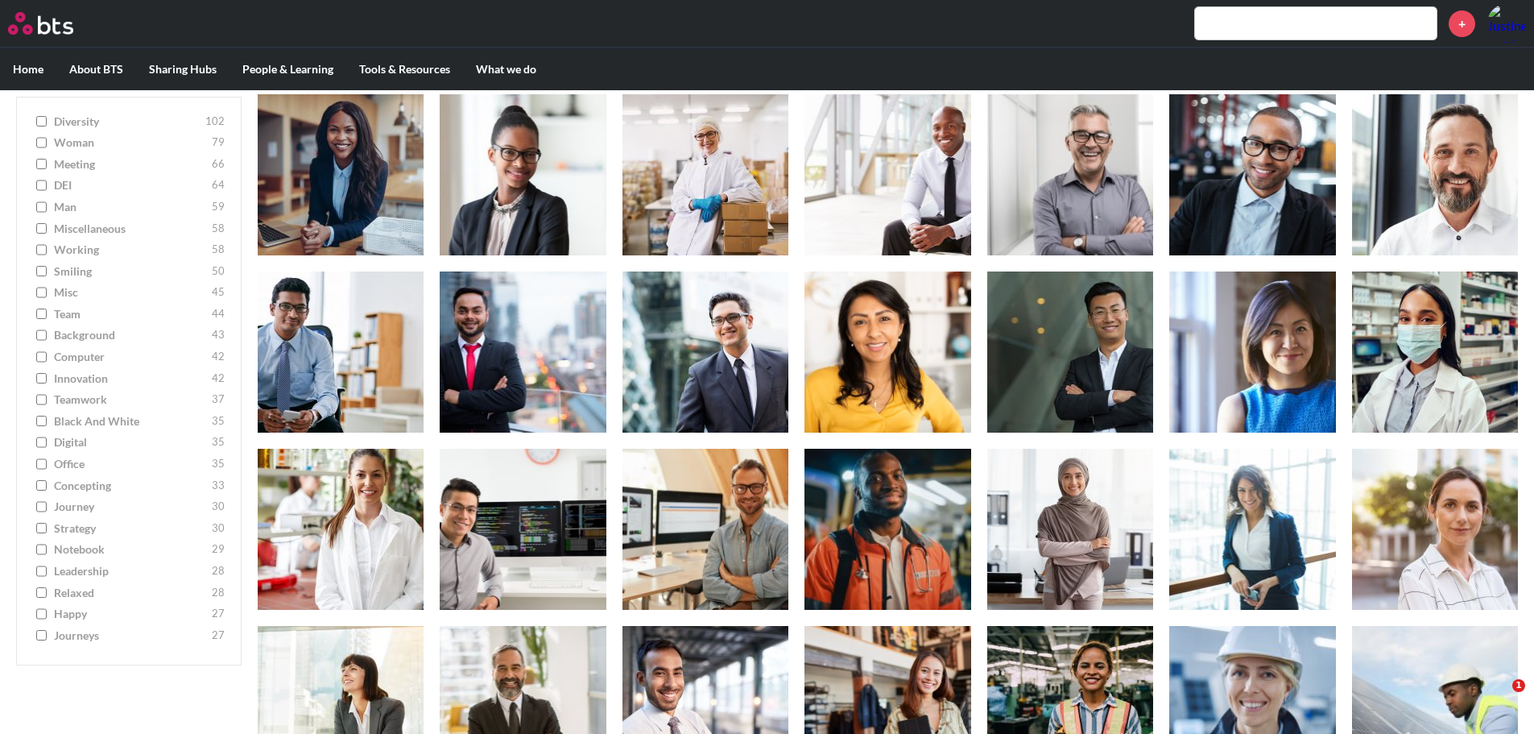
scroll to position [242, 0]
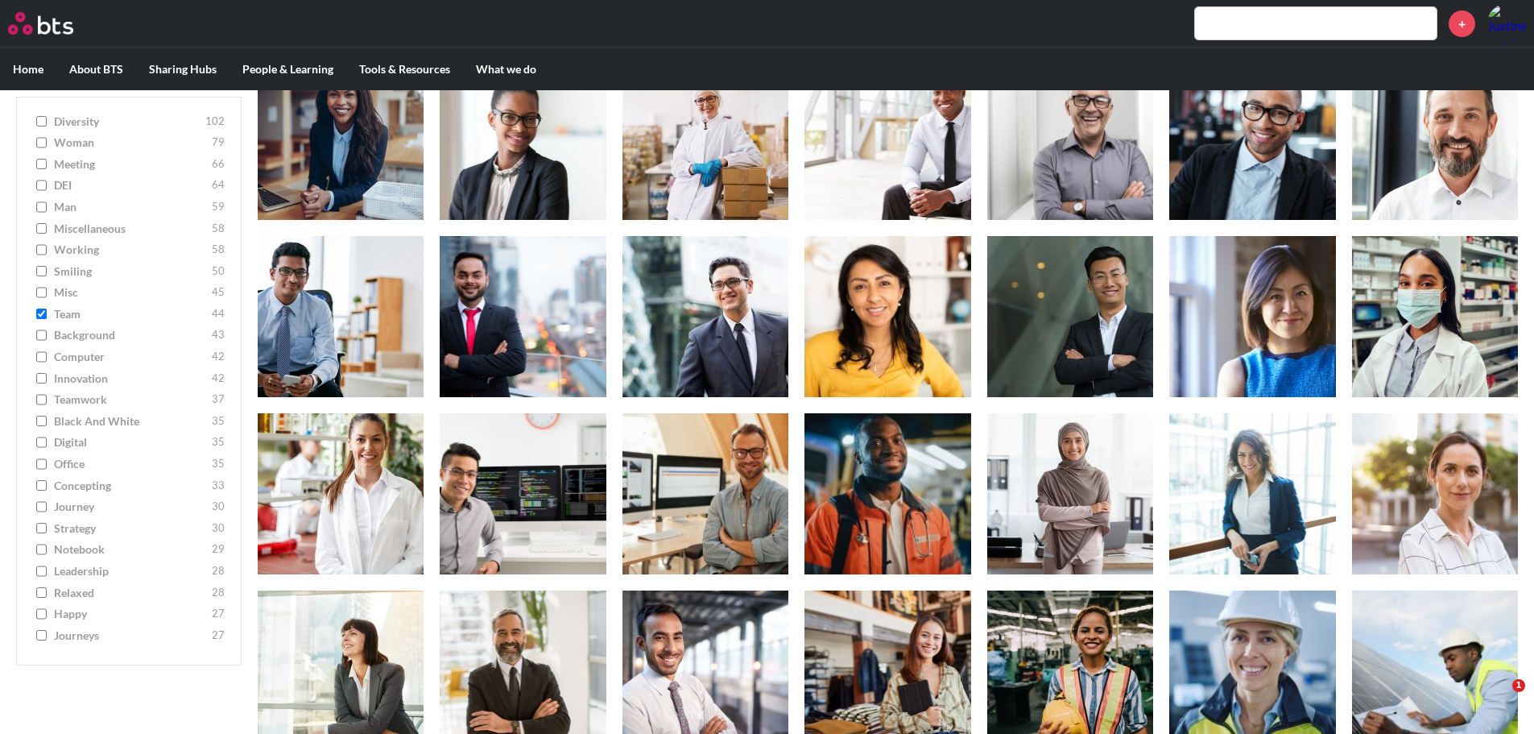
checkbox input "true"
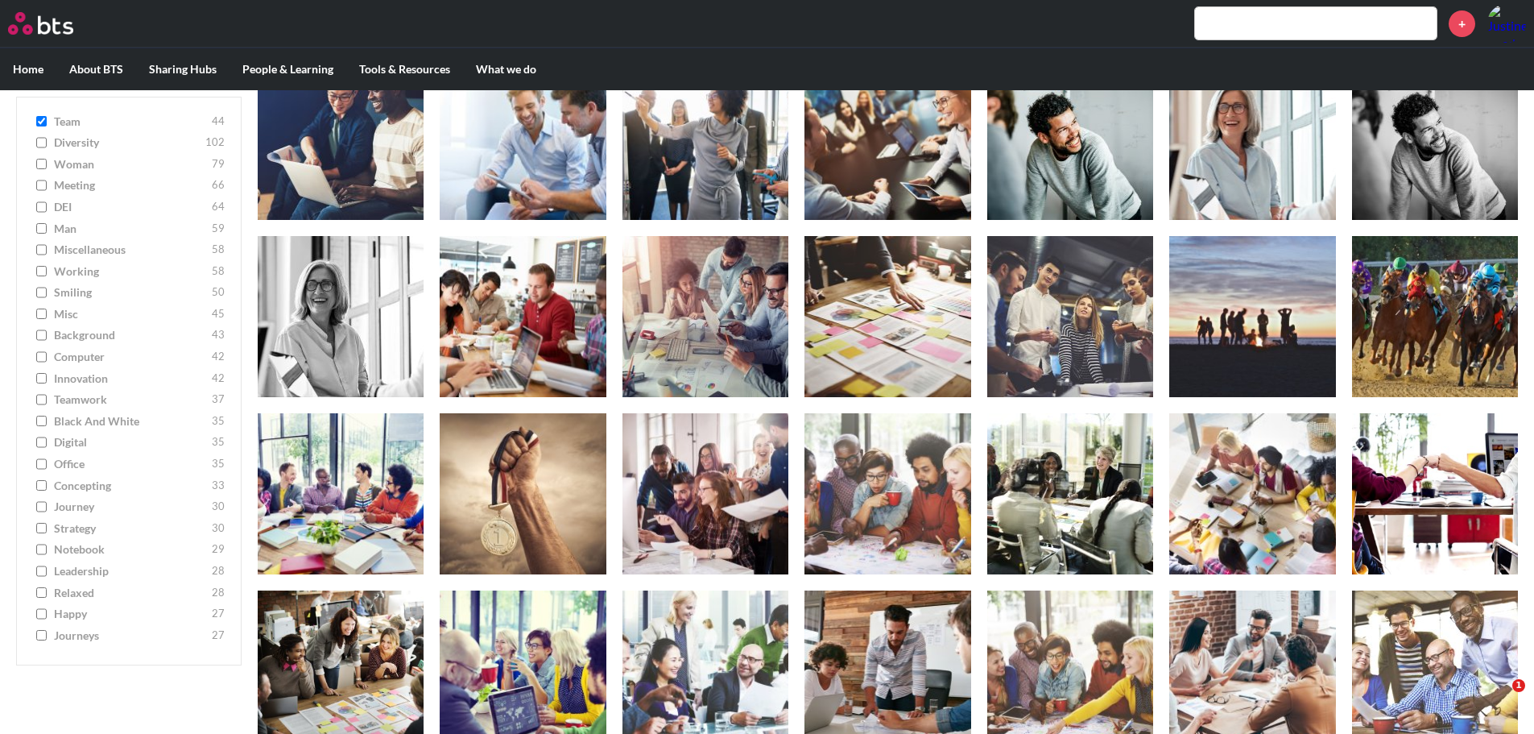
click at [43, 567] on input "leadership 28" at bounding box center [41, 570] width 10 height 11
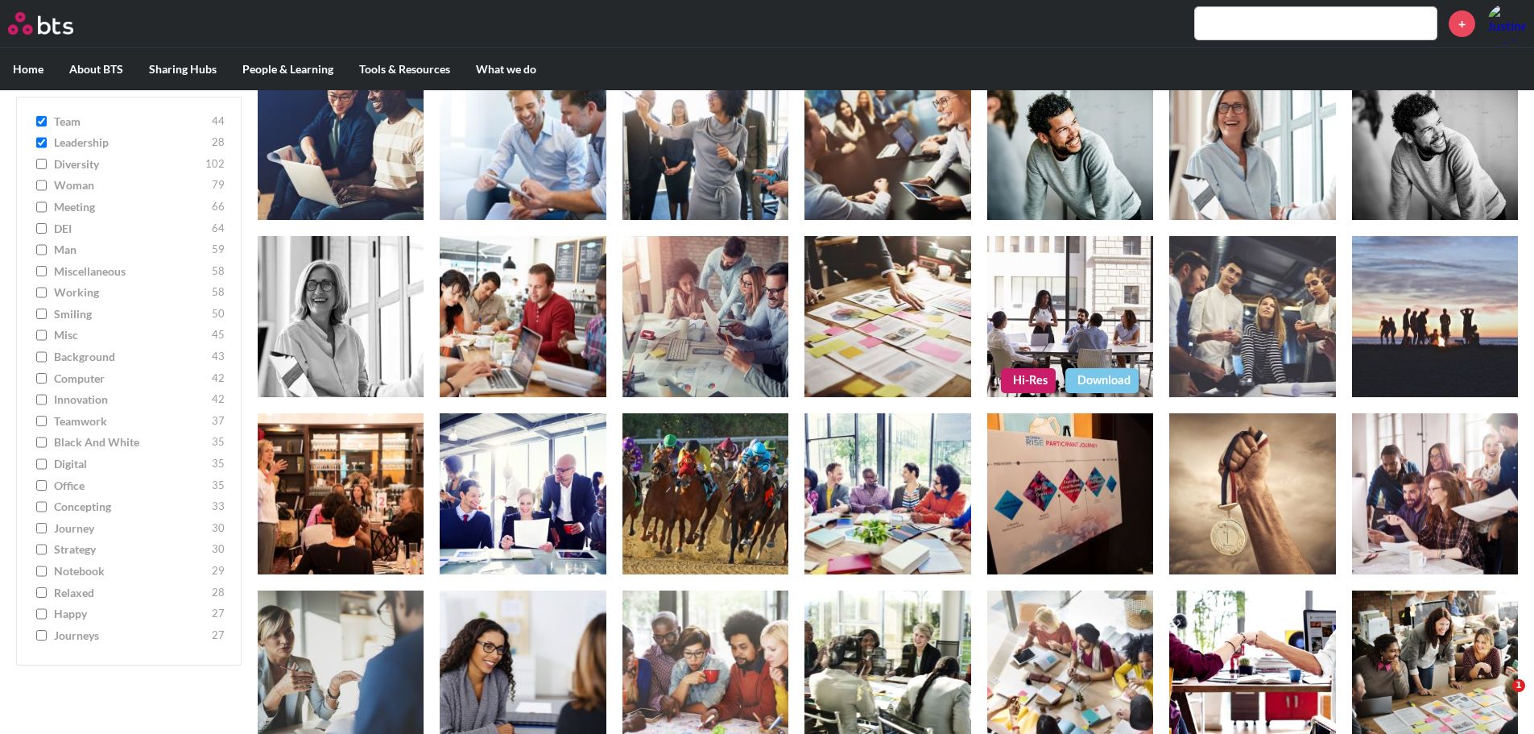
click at [1039, 266] on figure at bounding box center [1071, 316] width 166 height 161
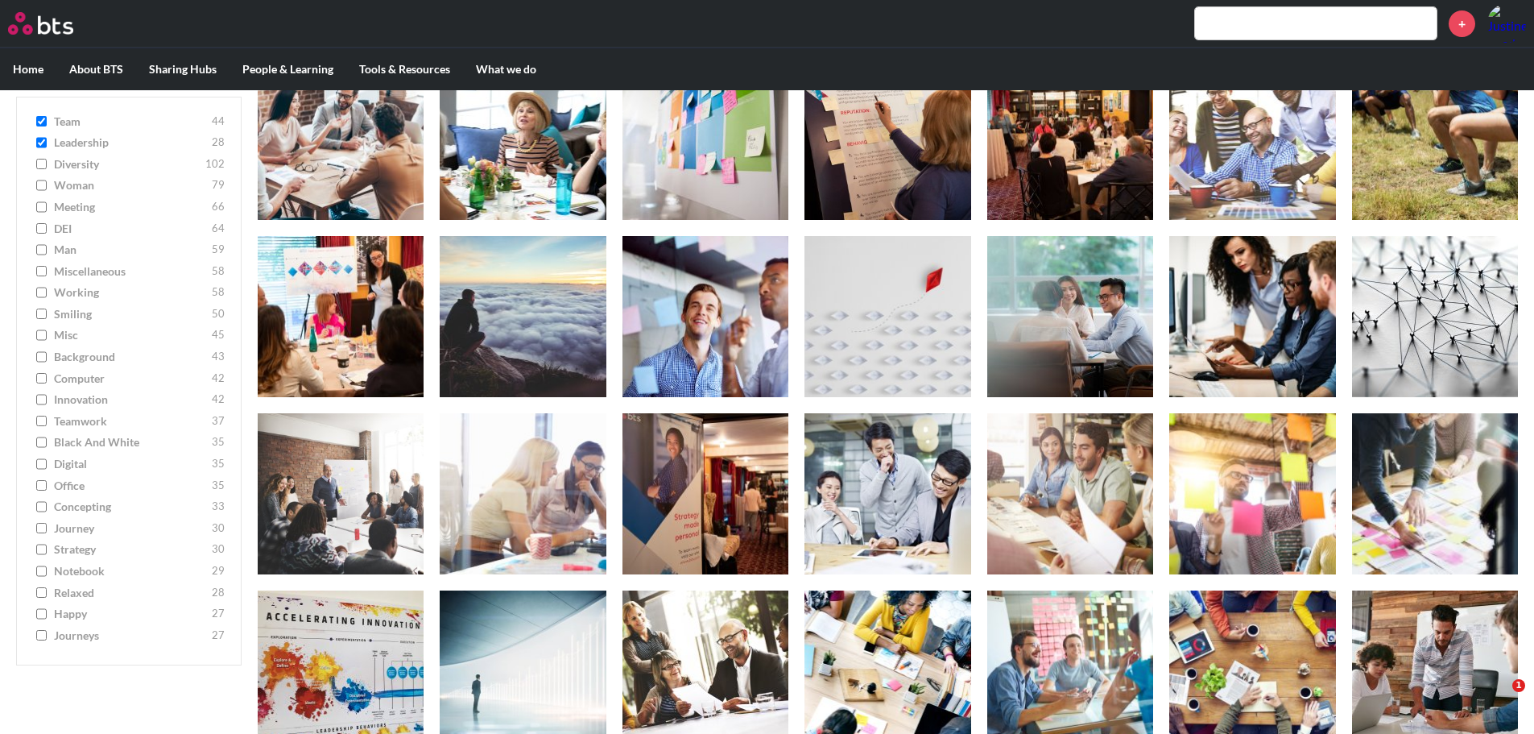
scroll to position [1180, 0]
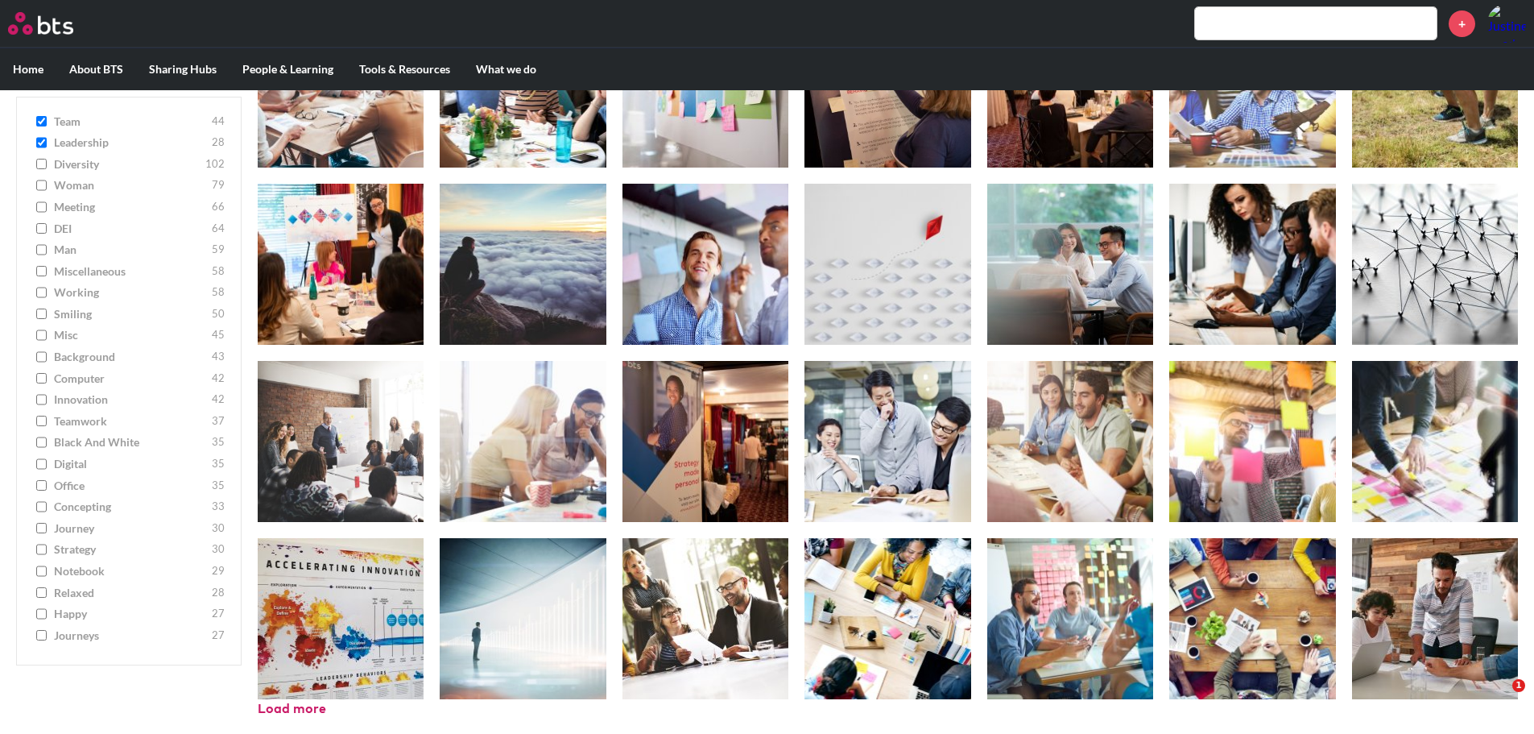
drag, startPoint x: 42, startPoint y: 141, endPoint x: 40, endPoint y: 123, distance: 17.8
click at [42, 138] on input "leadership 28" at bounding box center [41, 143] width 10 height 11
checkbox input "false"
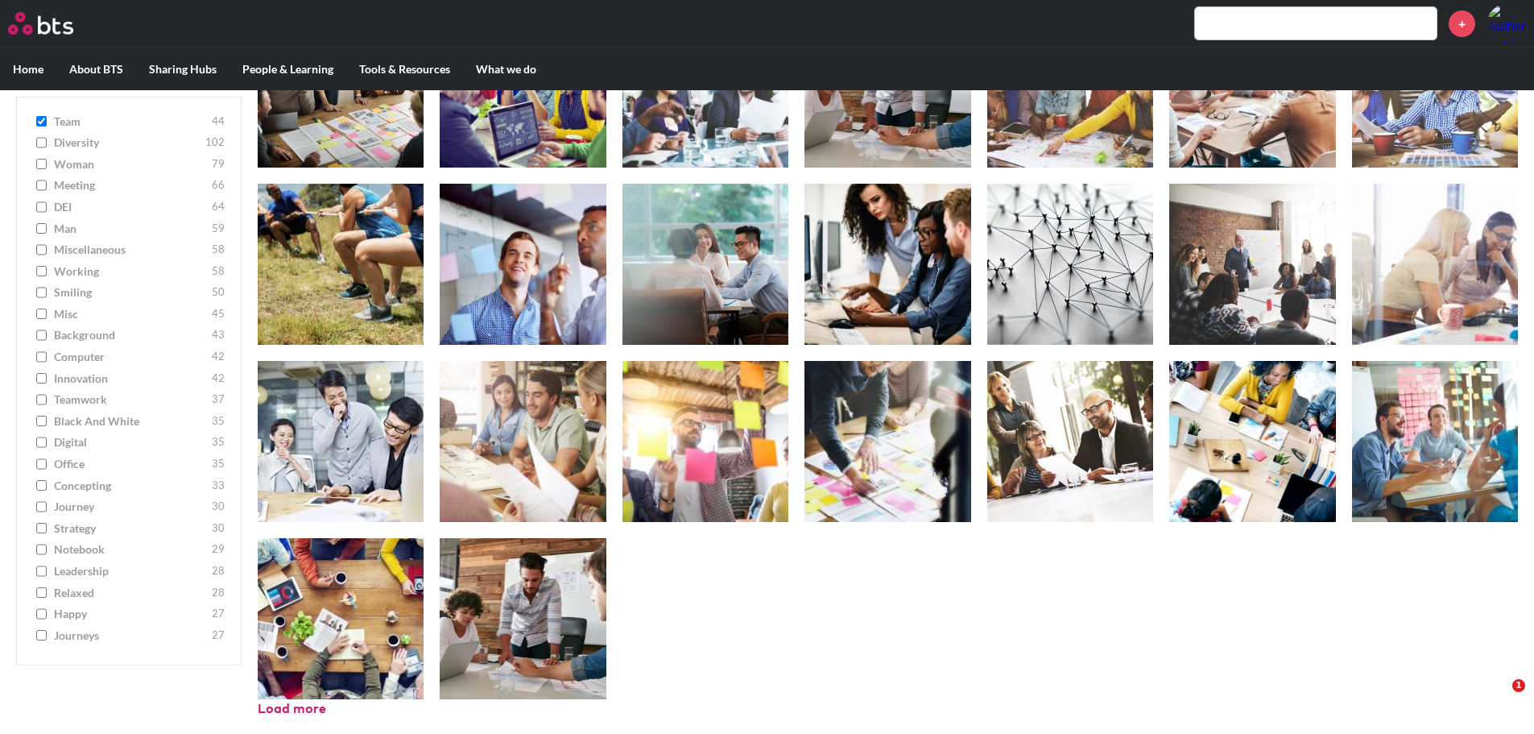
click at [42, 118] on input "team 44" at bounding box center [41, 121] width 10 height 11
checkbox input "false"
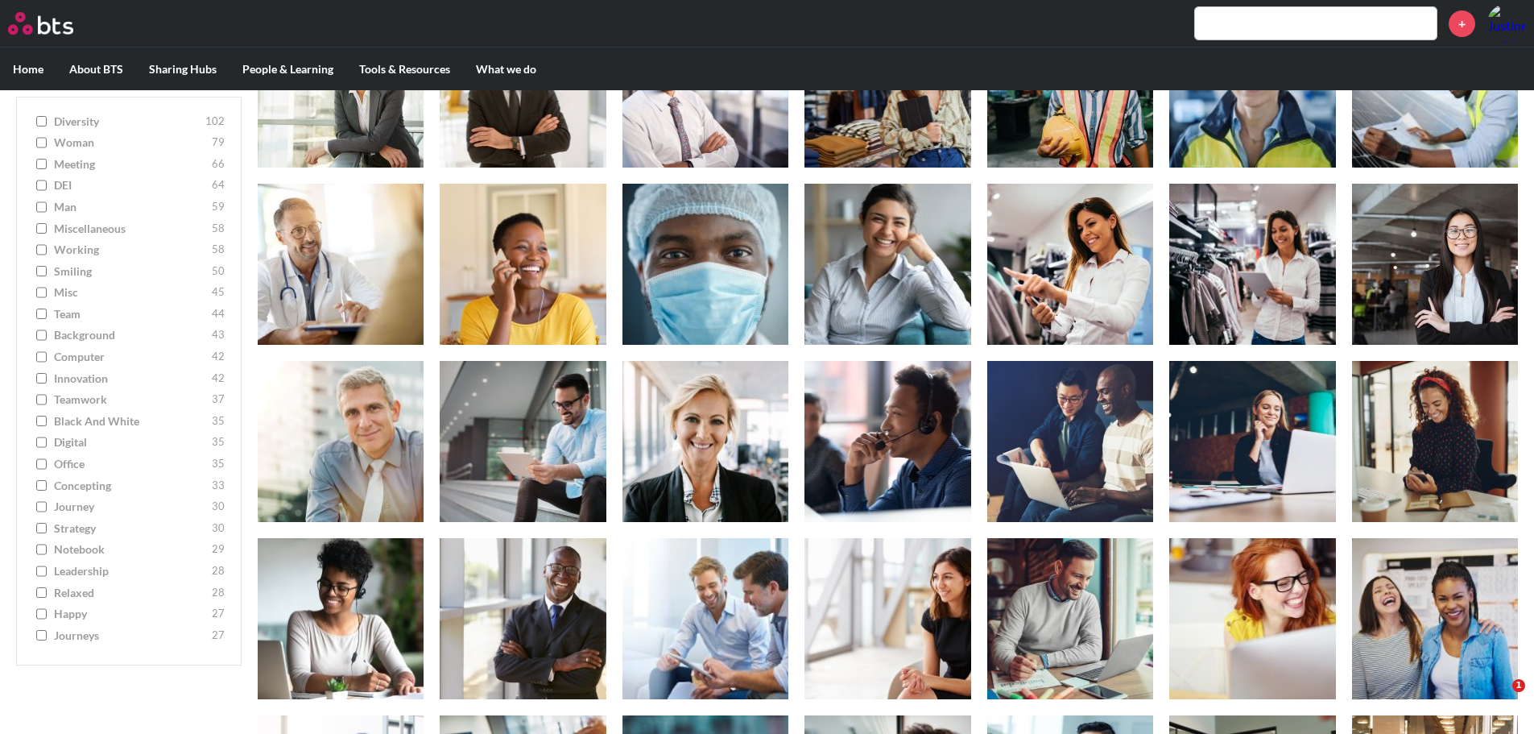
click at [40, 487] on input "concepting 33" at bounding box center [41, 485] width 10 height 11
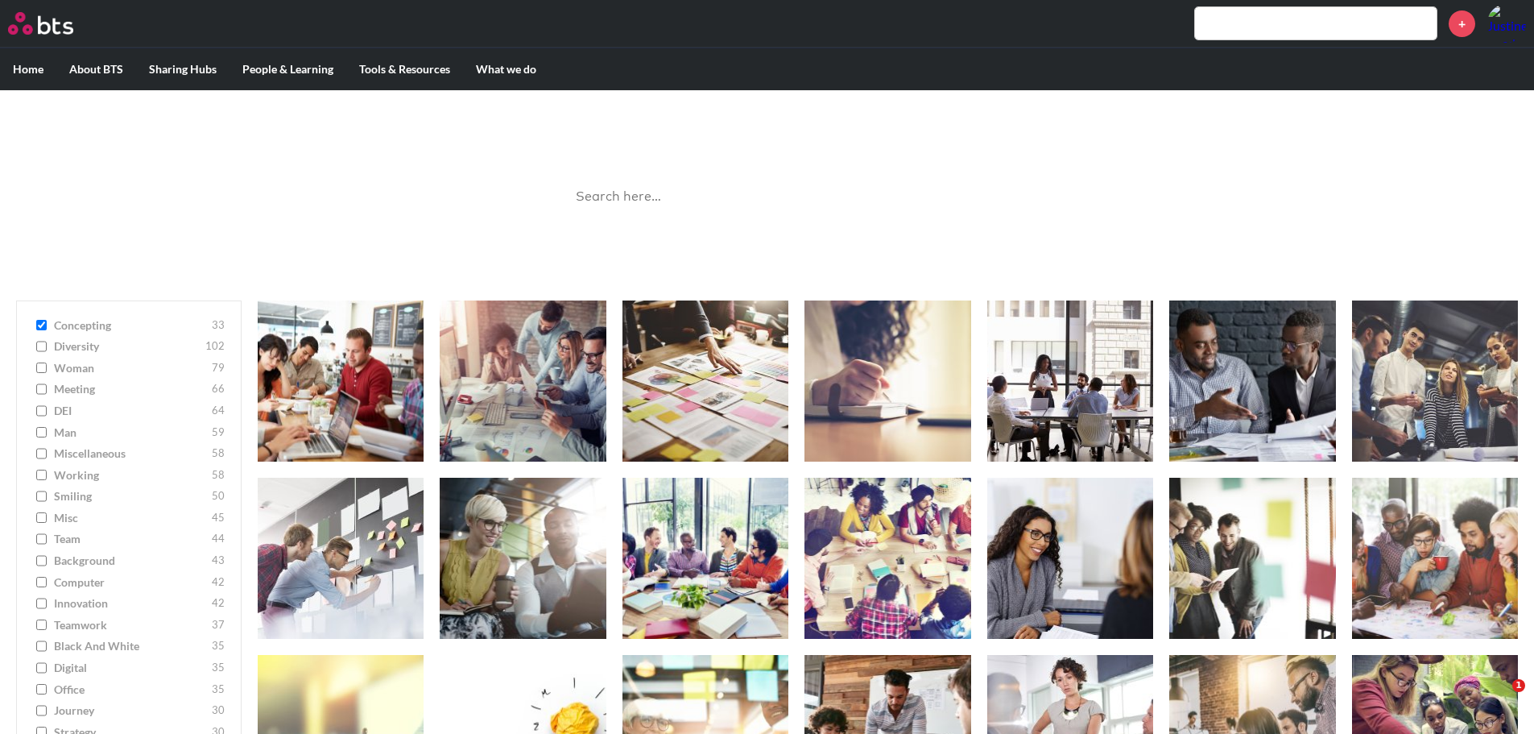
scroll to position [81, 0]
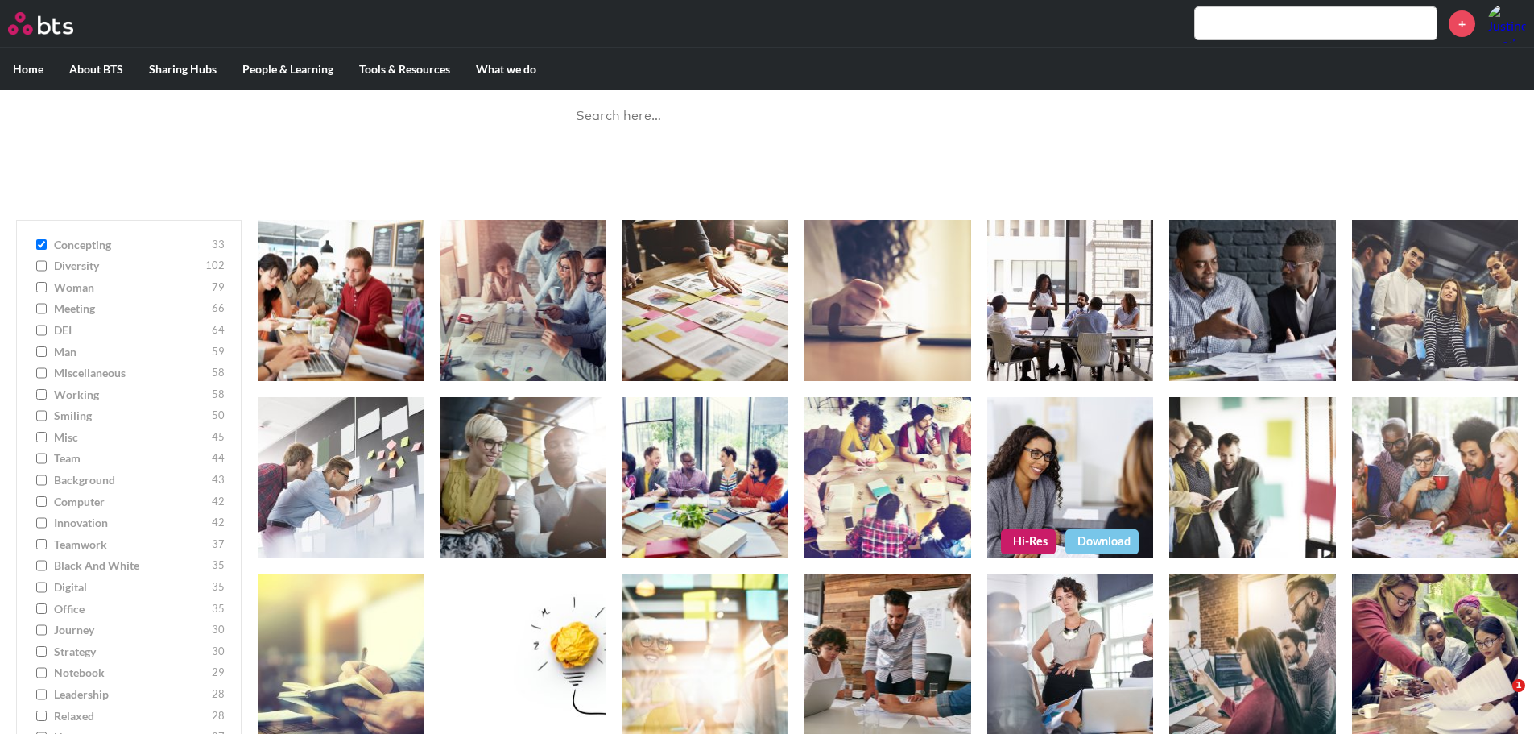
click at [1024, 539] on link "Hi-Res" at bounding box center [1028, 541] width 55 height 24
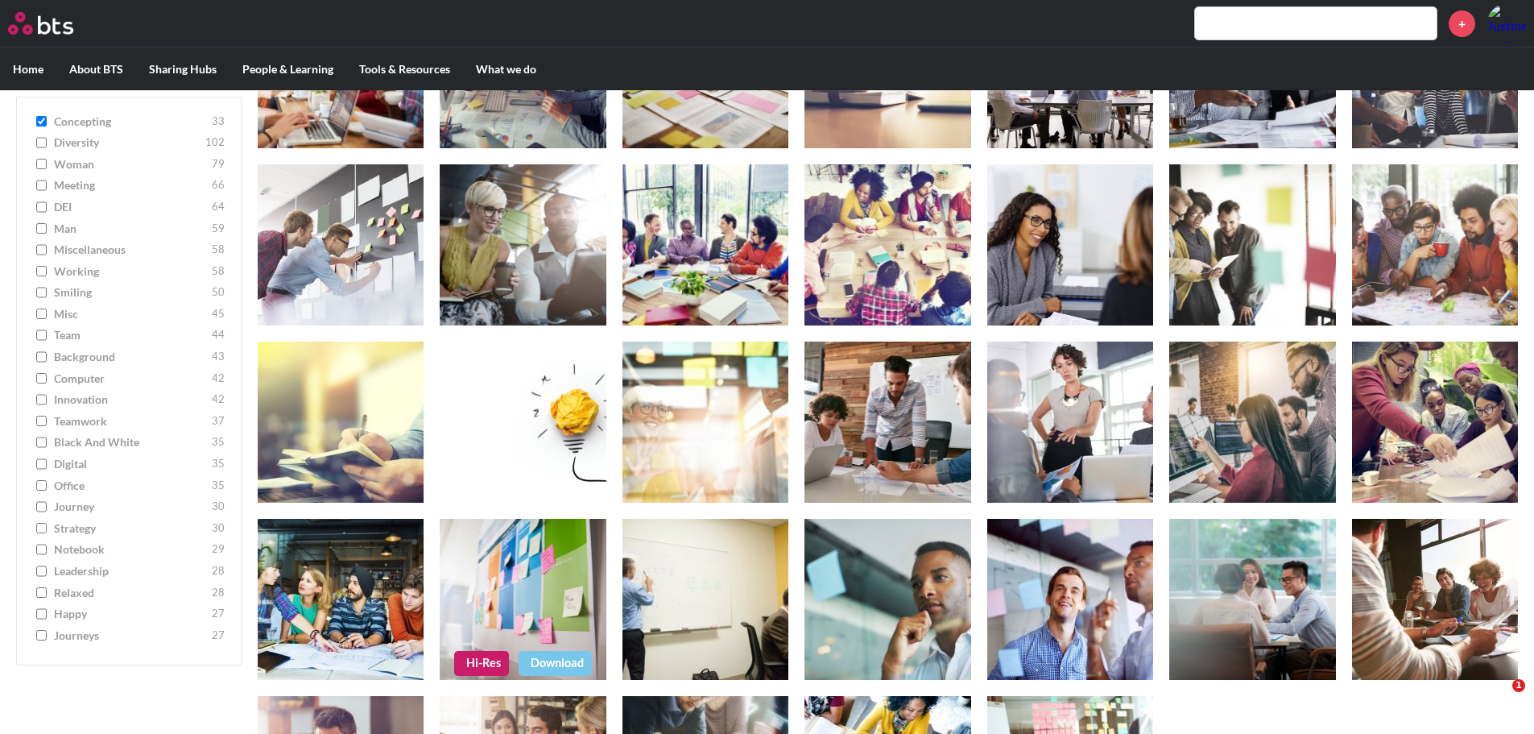
scroll to position [310, 0]
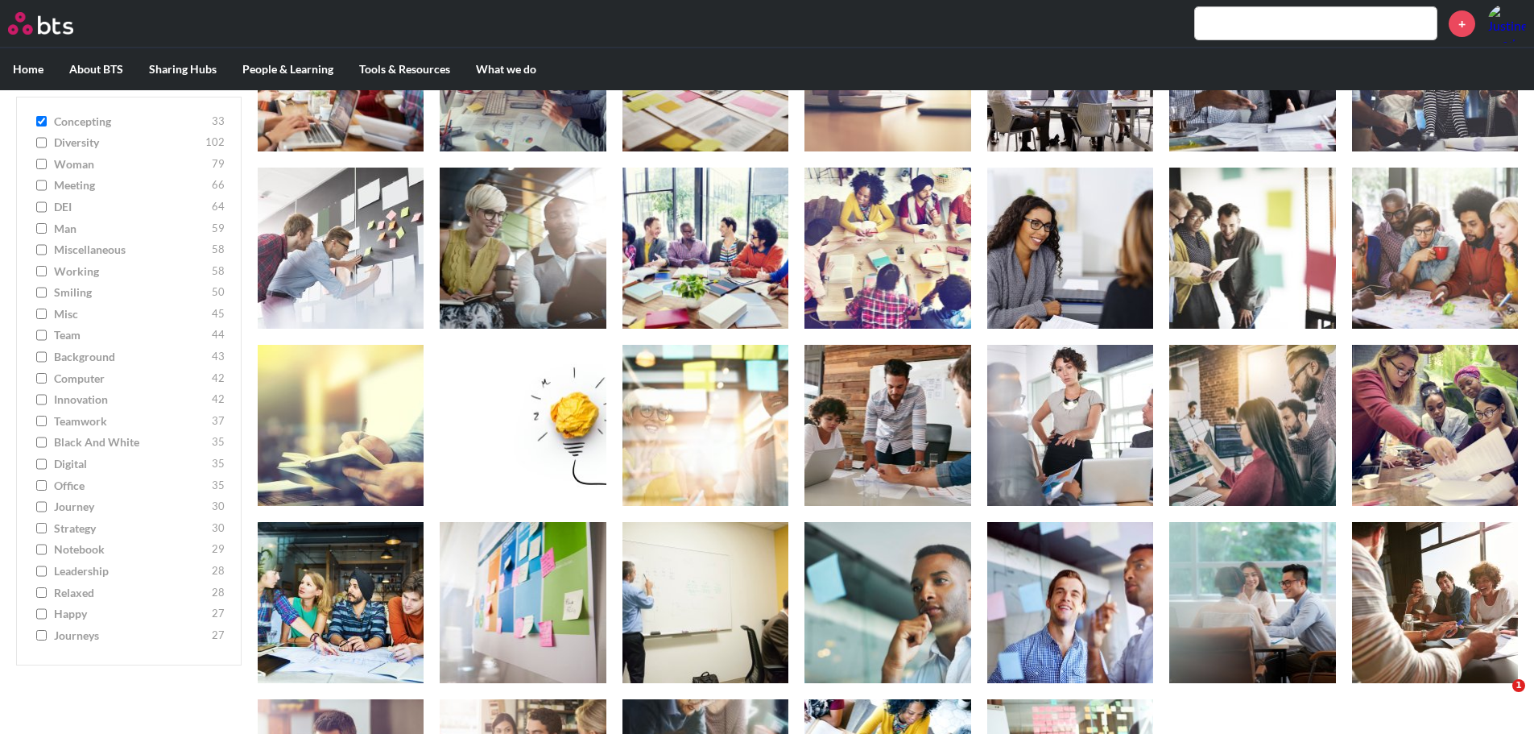
click at [39, 122] on input "concepting 33" at bounding box center [41, 121] width 10 height 11
checkbox input "false"
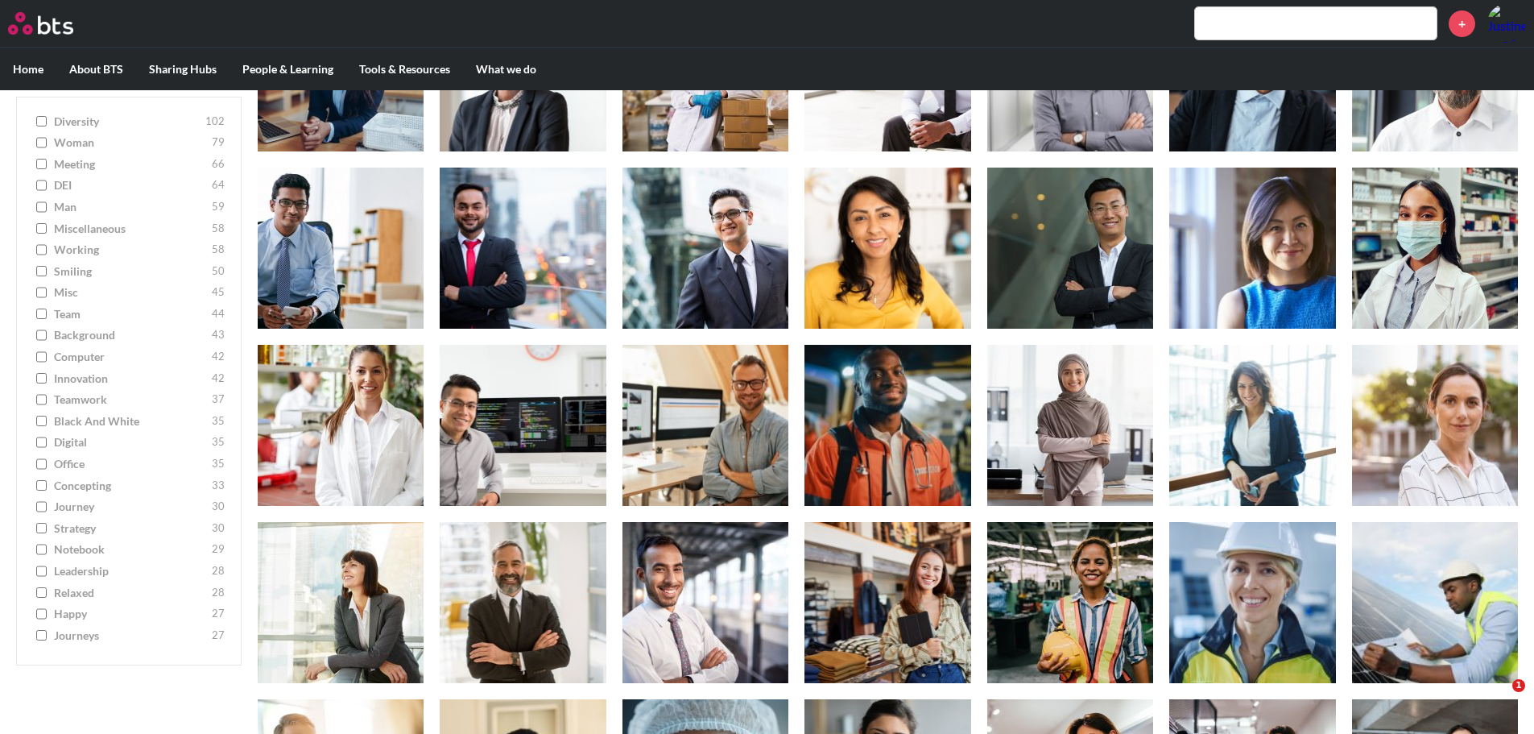
click at [45, 422] on input "Black and White 35" at bounding box center [41, 421] width 10 height 11
checkbox input "true"
click at [39, 422] on ul "diversity 102 woman 79 meeting 66 DEI 64 man 59 miscellaneous 58 working 58 smi…" at bounding box center [129, 381] width 226 height 569
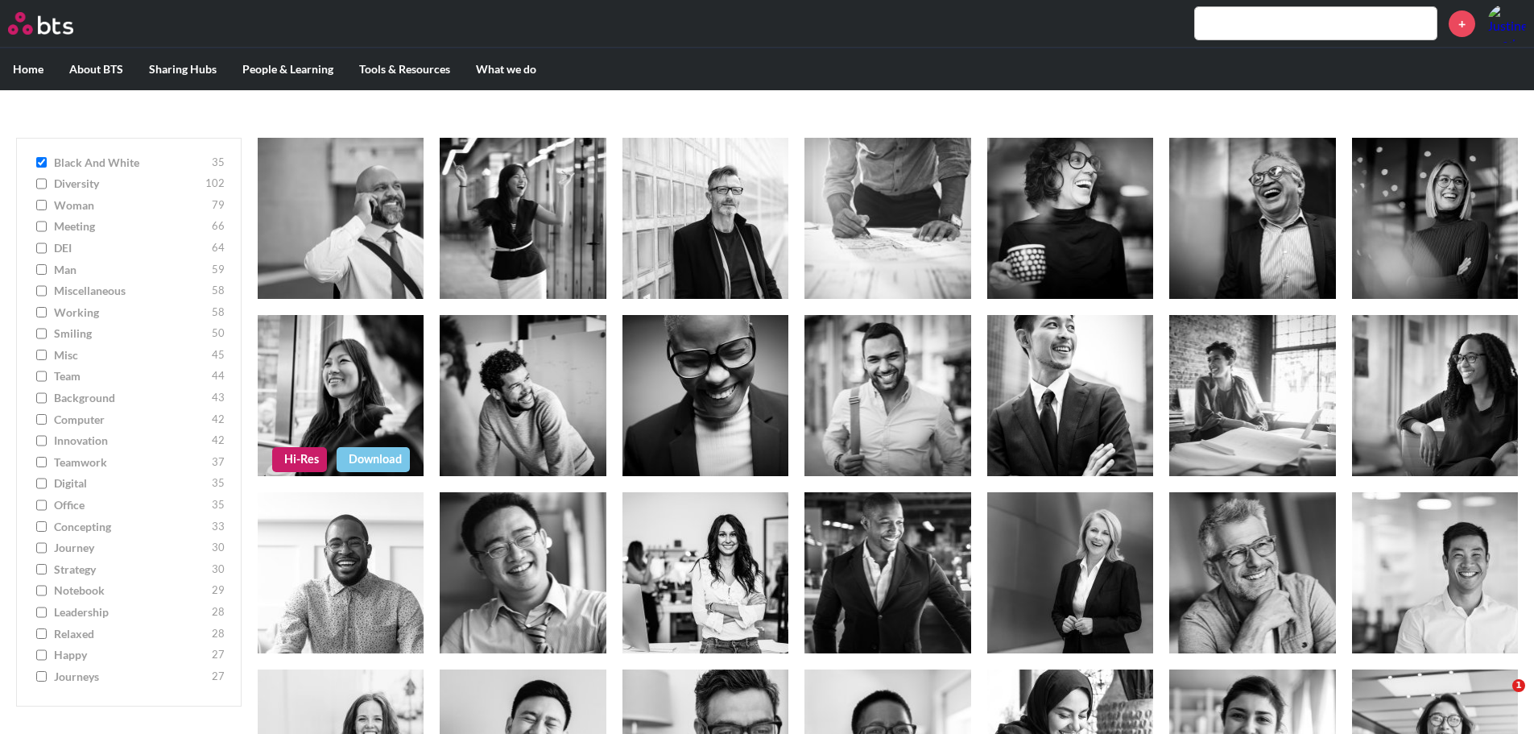
scroll to position [149, 0]
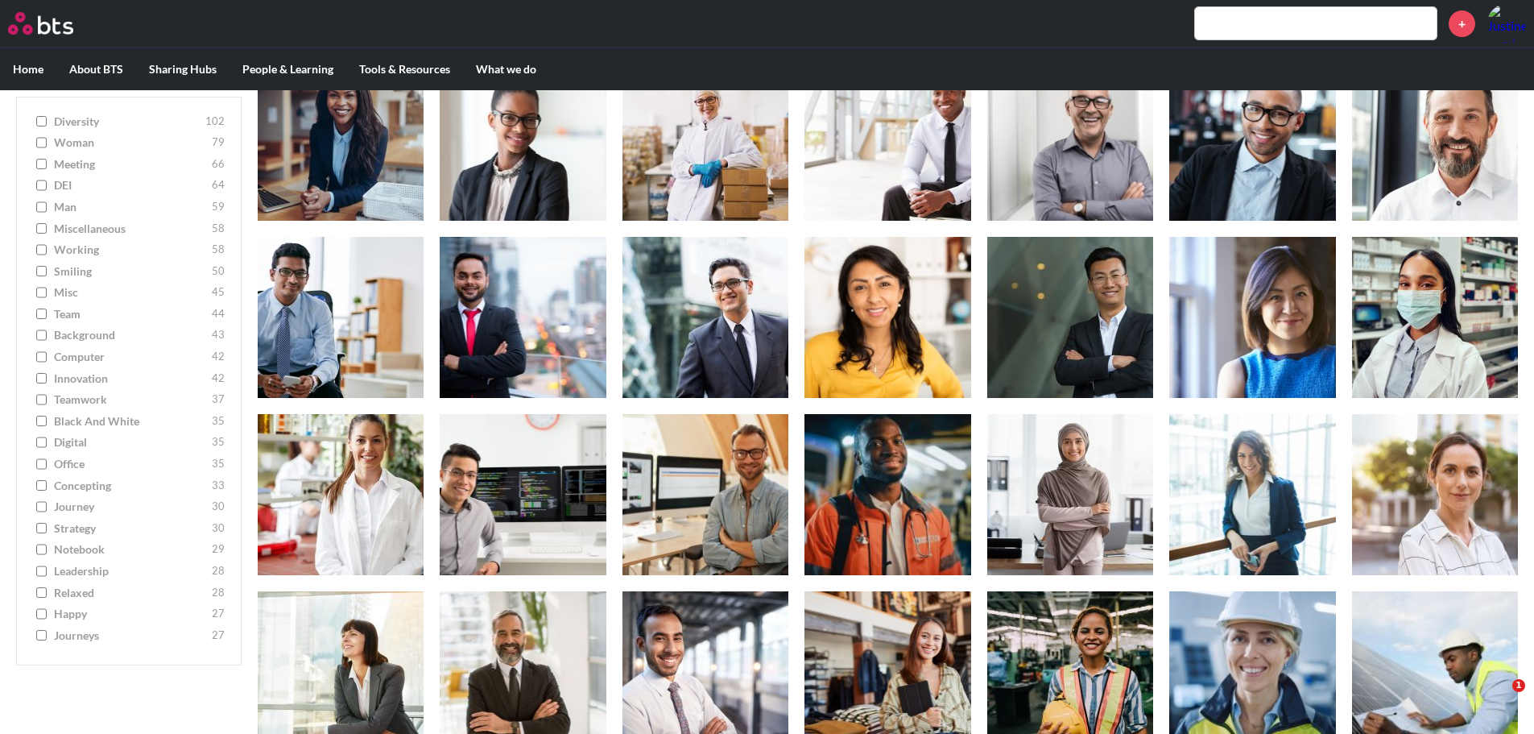
scroll to position [242, 0]
click at [39, 569] on input "leadership 28" at bounding box center [41, 570] width 10 height 11
checkbox input "true"
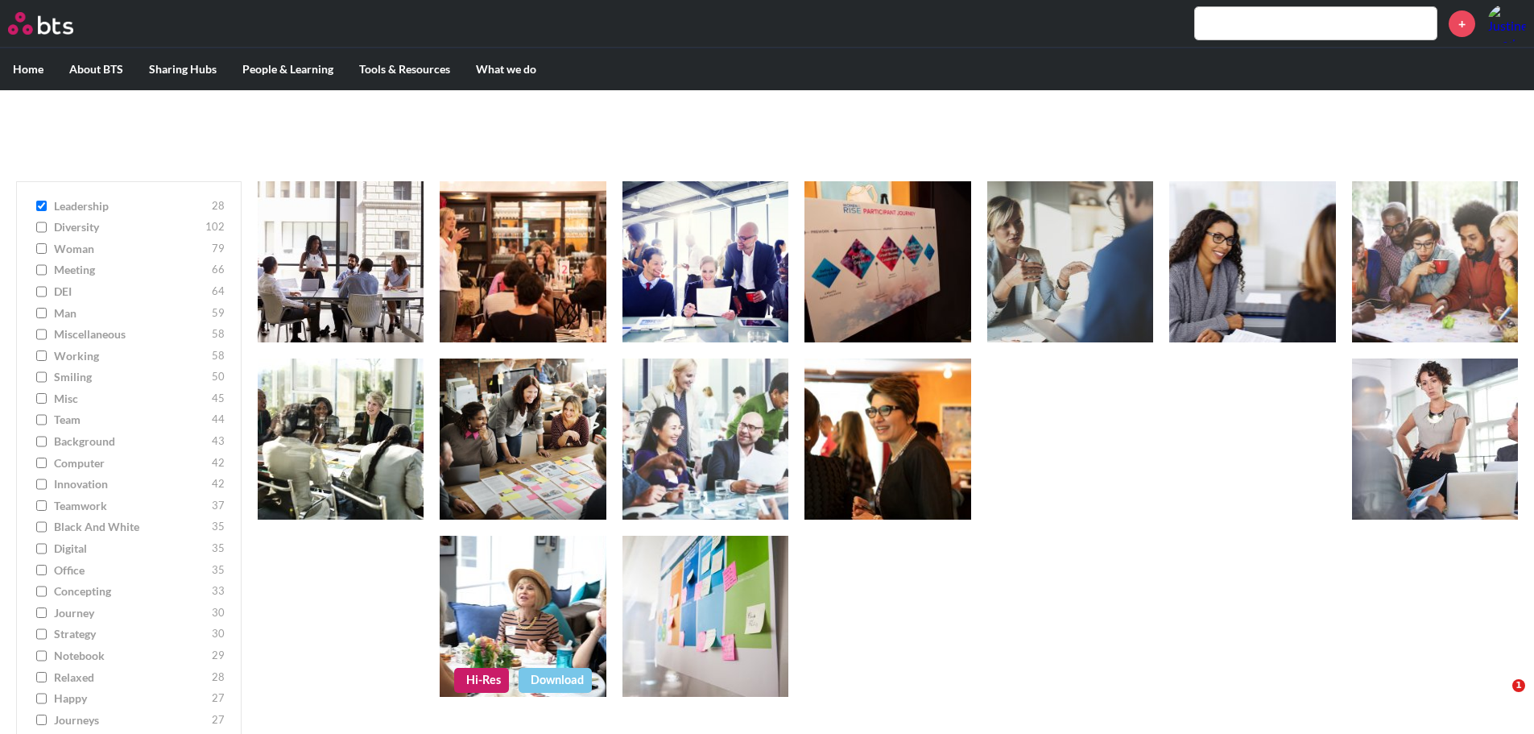
scroll to position [0, 0]
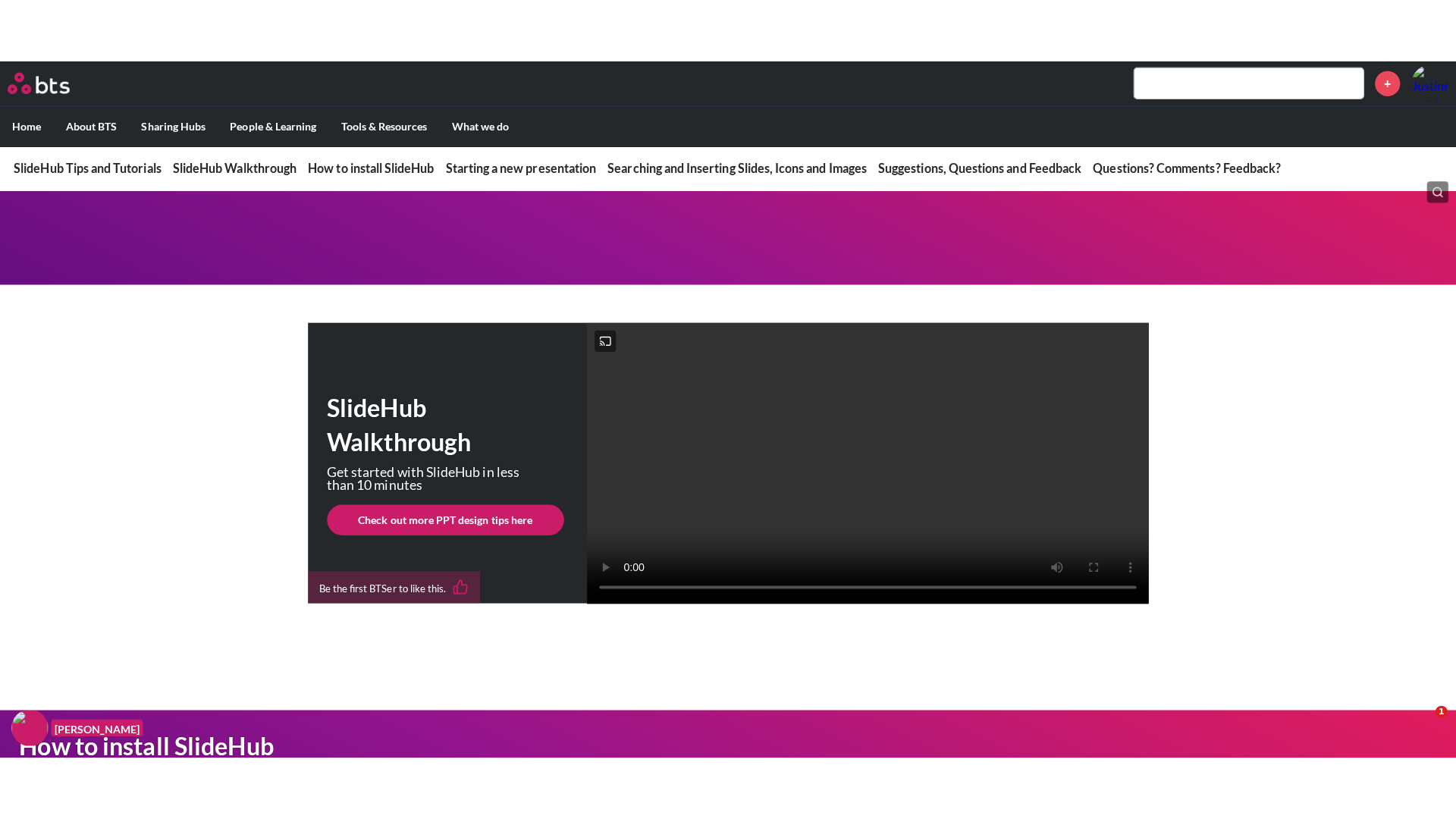
scroll to position [152, 0]
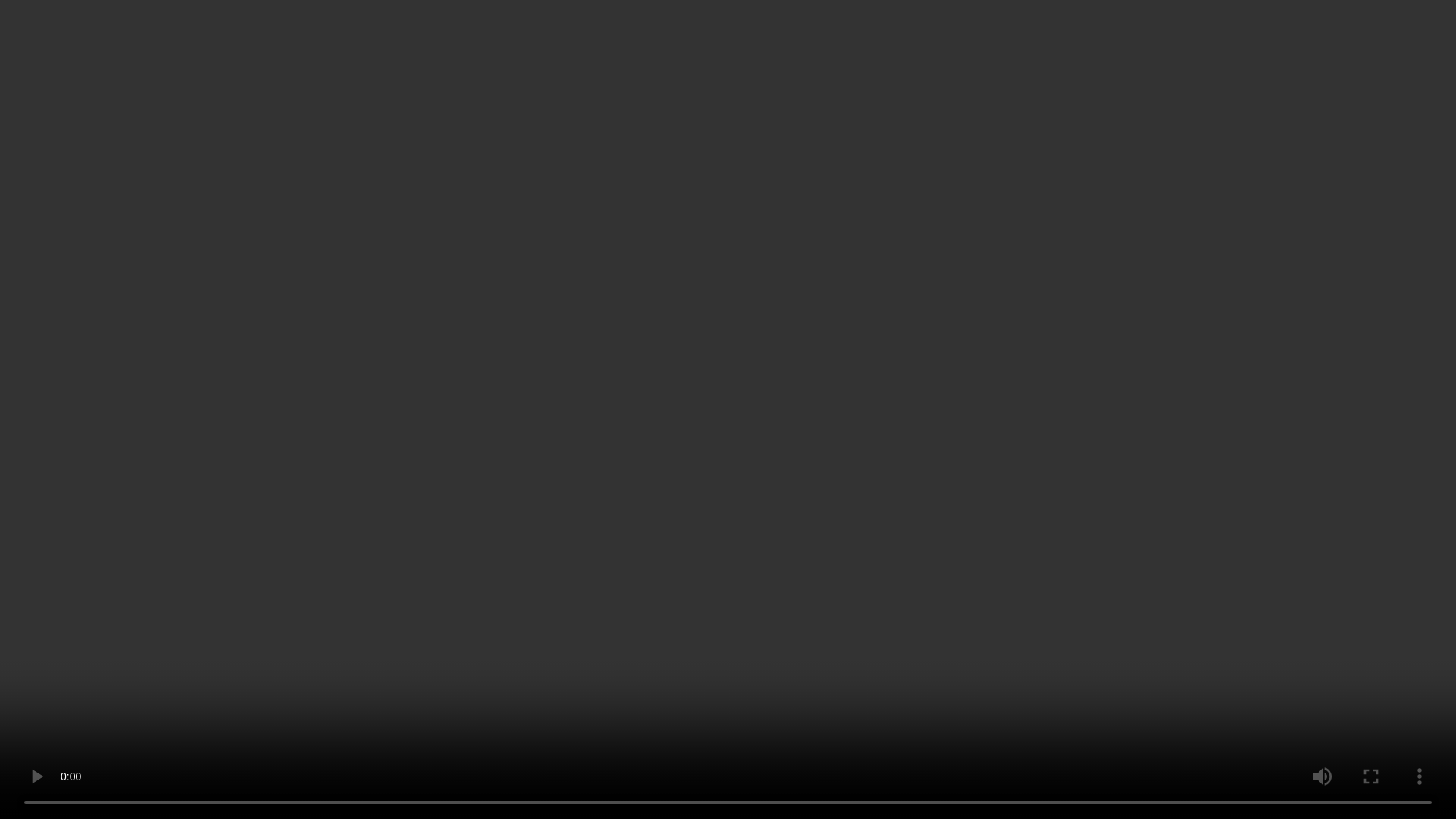
drag, startPoint x: 202, startPoint y: 658, endPoint x: 211, endPoint y: 659, distance: 9.1
click at [202, 658] on video at bounding box center [728, 410] width 1456 height 819
